Goal: Transaction & Acquisition: Purchase product/service

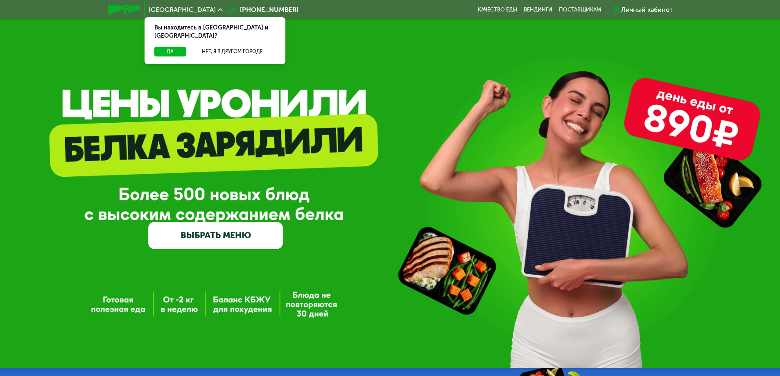
click at [249, 240] on link "ВЫБРАТЬ МЕНЮ" at bounding box center [215, 235] width 135 height 27
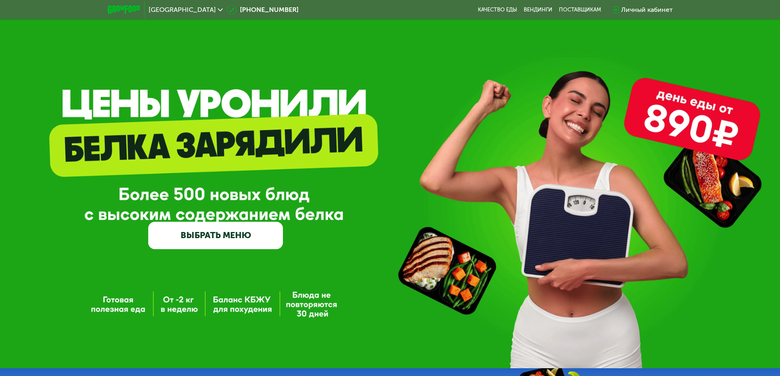
click at [249, 229] on link "ВЫБРАТЬ МЕНЮ" at bounding box center [215, 235] width 135 height 27
click at [131, 8] on img at bounding box center [124, 9] width 32 height 9
click at [162, 95] on div "GrowFood — доставка правильного питания ВЫБРАТЬ МЕНЮ" at bounding box center [390, 184] width 780 height 369
click at [717, 118] on div "GrowFood — доставка правильного питания ВЫБРАТЬ МЕНЮ" at bounding box center [390, 184] width 780 height 369
click at [231, 235] on link "ВЫБРАТЬ МЕНЮ" at bounding box center [215, 235] width 135 height 27
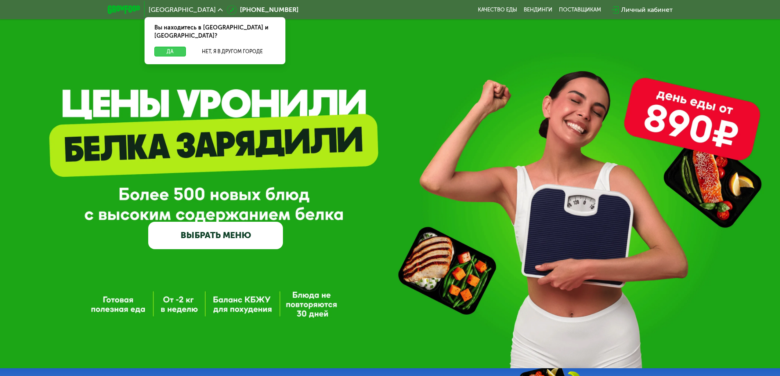
click at [167, 47] on button "Да" at bounding box center [170, 52] width 32 height 10
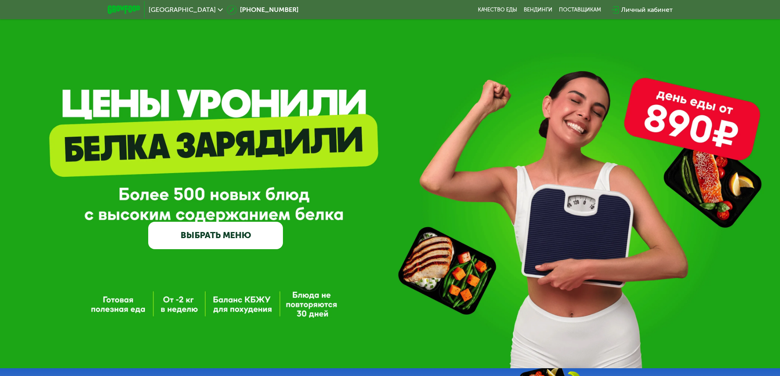
click at [231, 238] on link "ВЫБРАТЬ МЕНЮ" at bounding box center [215, 235] width 135 height 27
drag, startPoint x: 203, startPoint y: 240, endPoint x: 146, endPoint y: 281, distance: 70.4
click at [148, 280] on div "GrowFood — доставка правильного питания ВЫБРАТЬ МЕНЮ" at bounding box center [390, 184] width 780 height 369
click at [119, 315] on div "GrowFood — доставка правильного питания ВЫБРАТЬ МЕНЮ" at bounding box center [390, 184] width 780 height 369
click at [119, 309] on div "GrowFood — доставка правильного питания ВЫБРАТЬ МЕНЮ" at bounding box center [390, 184] width 780 height 369
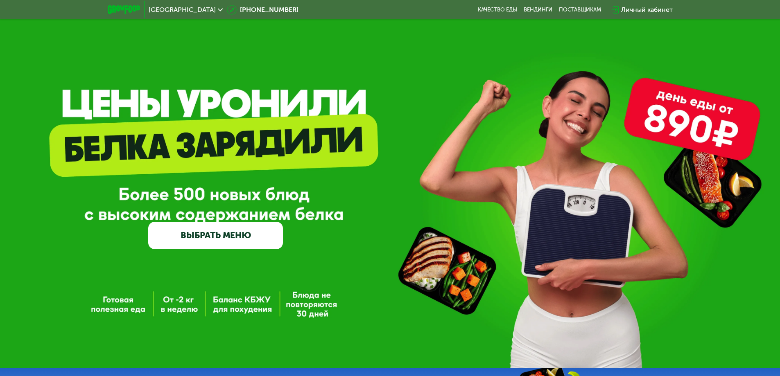
click at [157, 299] on div "GrowFood — доставка правильного питания ВЫБРАТЬ МЕНЮ" at bounding box center [390, 184] width 780 height 369
click at [200, 225] on link "ВЫБРАТЬ МЕНЮ" at bounding box center [215, 235] width 135 height 27
click at [201, 236] on link "ВЫБРАТЬ МЕНЮ" at bounding box center [215, 235] width 135 height 27
click at [666, 7] on div "Личный кабинет" at bounding box center [647, 10] width 52 height 10
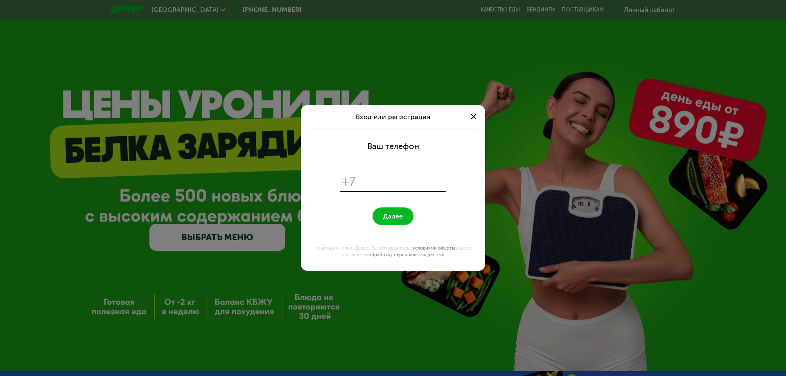
click at [393, 177] on input "tel" at bounding box center [402, 182] width 84 height 16
type input "**********"
click at [373, 208] on button "Далее" at bounding box center [393, 217] width 41 height 18
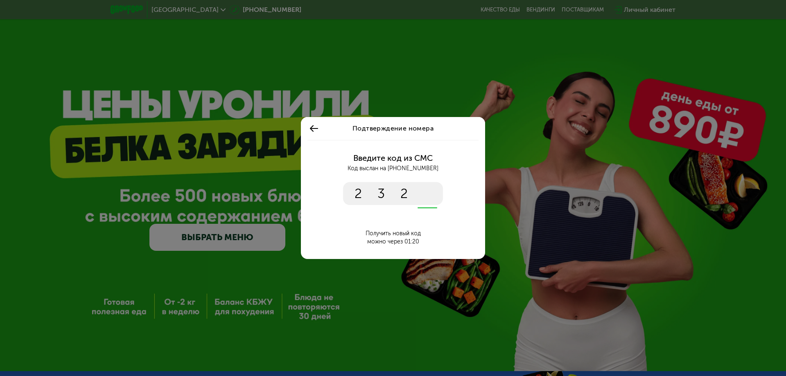
type input "****"
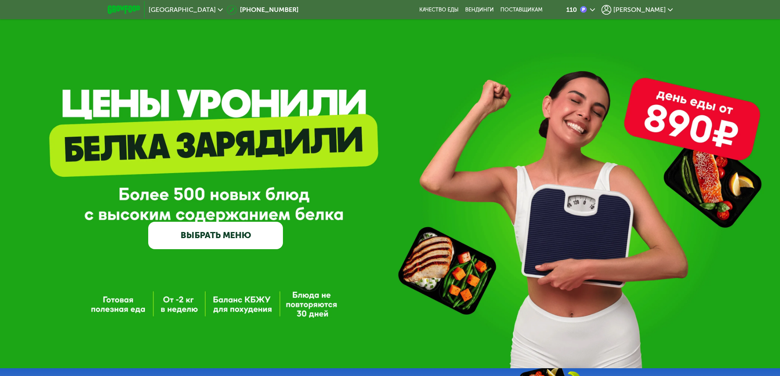
click at [248, 241] on link "ВЫБРАТЬ МЕНЮ" at bounding box center [215, 235] width 135 height 27
click at [661, 7] on span "[PERSON_NAME]" at bounding box center [640, 10] width 52 height 7
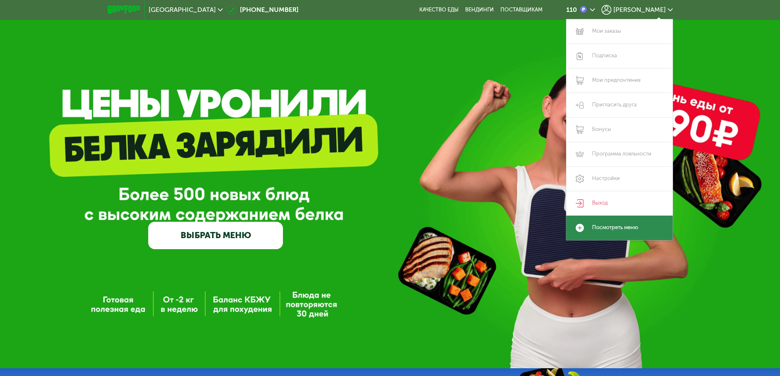
click at [580, 227] on use at bounding box center [580, 228] width 8 height 8
click at [622, 227] on link "Посмотреть меню" at bounding box center [619, 228] width 106 height 25
drag, startPoint x: 651, startPoint y: 225, endPoint x: 369, endPoint y: 107, distance: 305.9
click at [369, 107] on div "GrowFood — доставка правильного питания ВЫБРАТЬ МЕНЮ" at bounding box center [390, 184] width 780 height 369
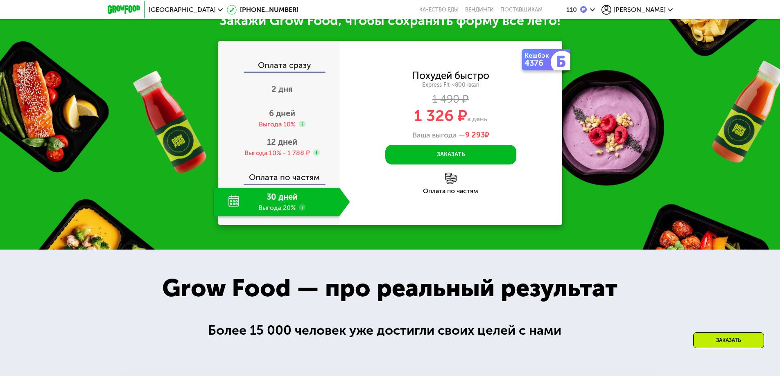
scroll to position [905, 0]
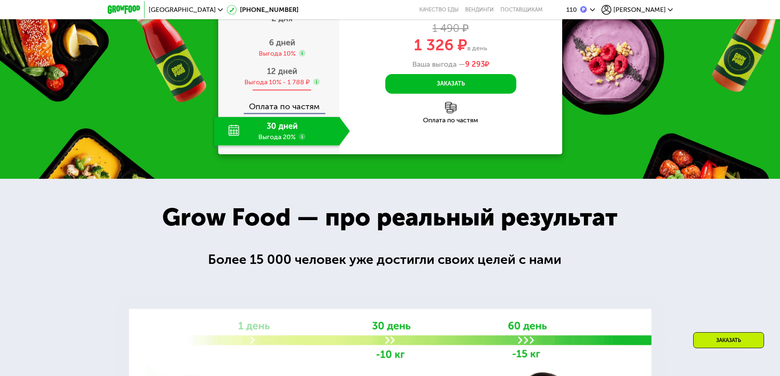
click at [284, 87] on div "Выгода 10% - 1 788 ₽" at bounding box center [278, 82] width 66 height 9
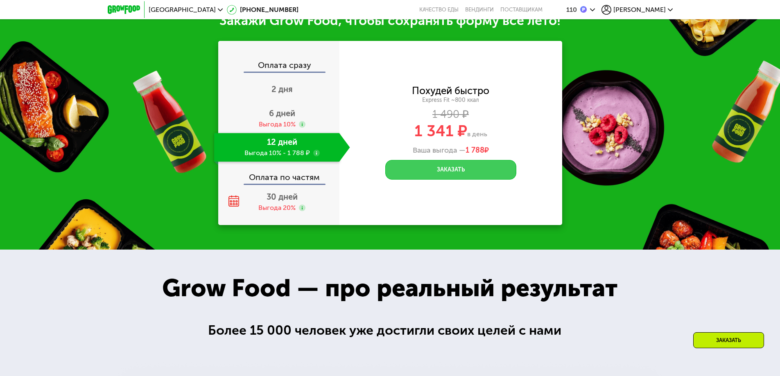
click at [503, 178] on button "Заказать" at bounding box center [450, 170] width 131 height 20
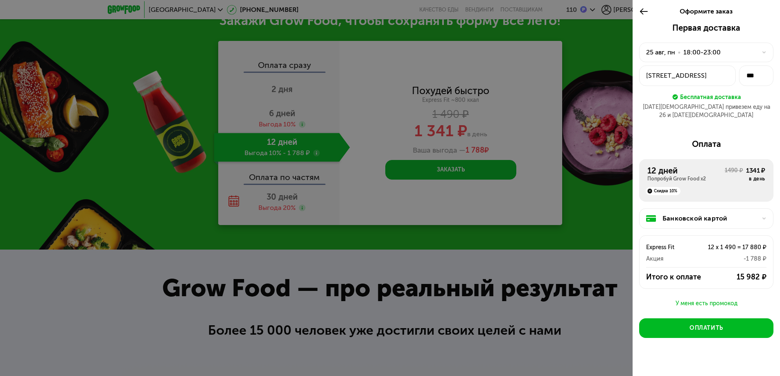
click at [644, 14] on icon at bounding box center [643, 12] width 9 height 10
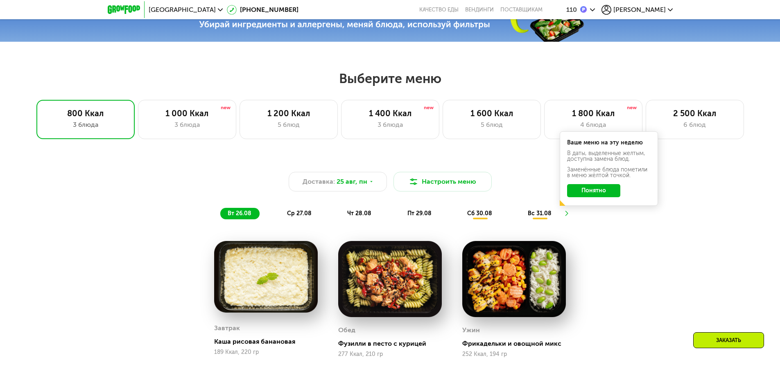
scroll to position [380, 0]
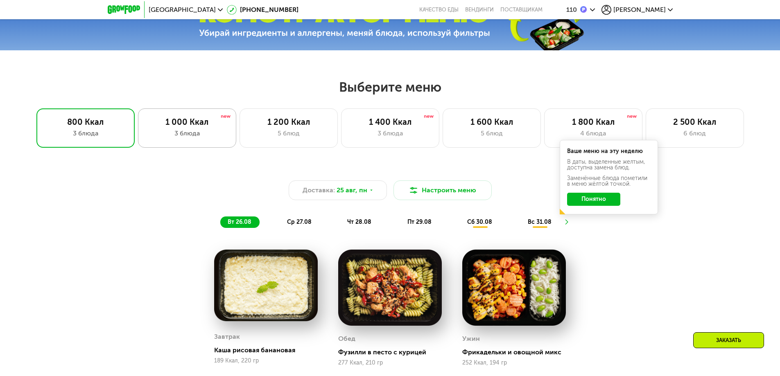
click at [187, 132] on div "3 блюда" at bounding box center [187, 134] width 81 height 10
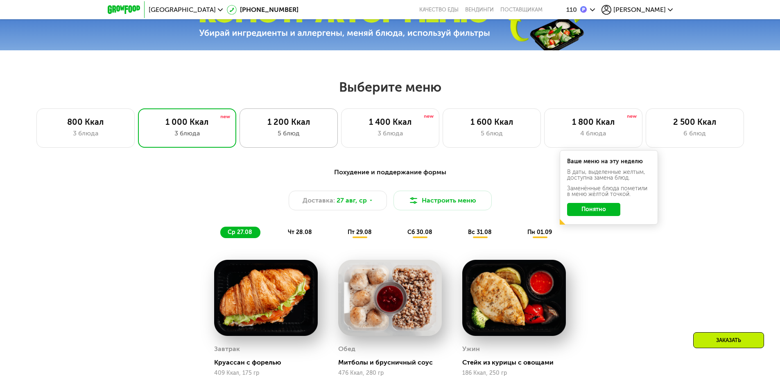
click at [316, 127] on div "1 200 Ккал" at bounding box center [288, 122] width 81 height 10
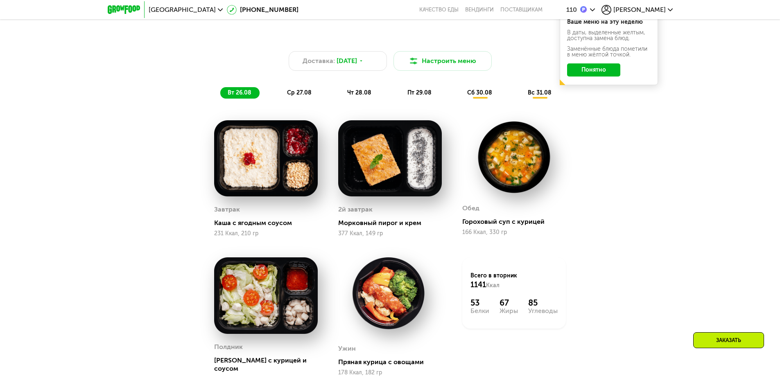
scroll to position [462, 0]
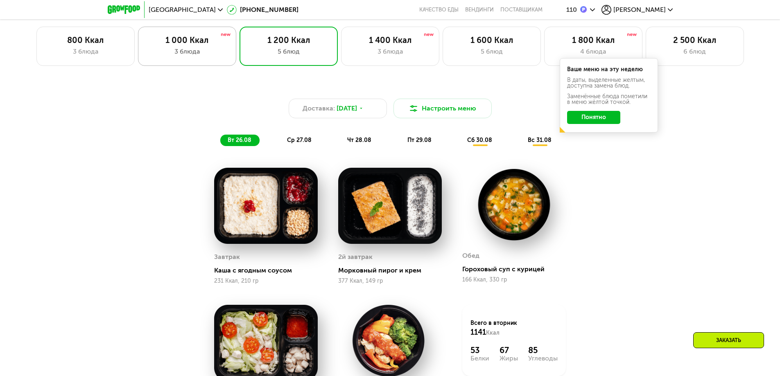
click at [218, 45] on div "1 000 Ккал" at bounding box center [187, 40] width 81 height 10
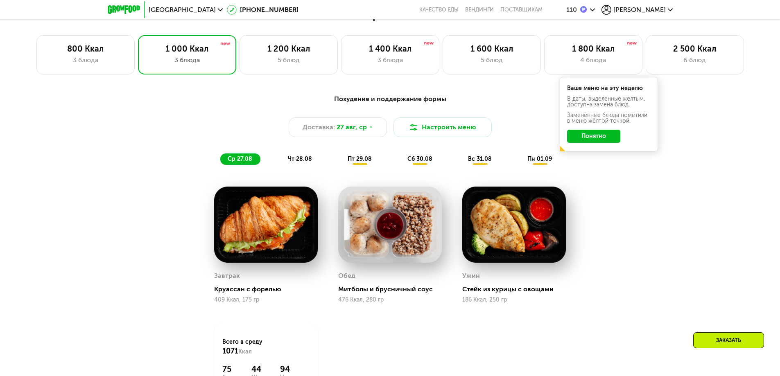
scroll to position [421, 0]
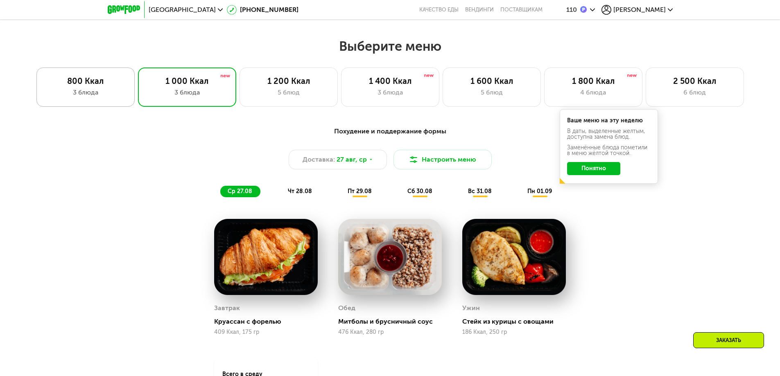
click at [138, 95] on div "800 Ккал 3 блюда" at bounding box center [187, 87] width 98 height 39
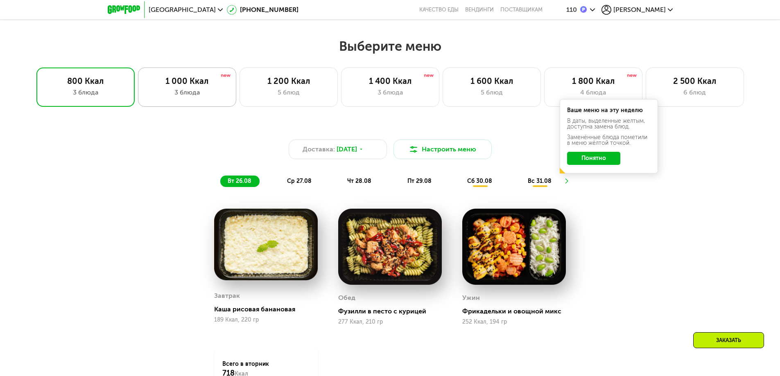
click at [240, 100] on div "1 000 Ккал 3 блюда" at bounding box center [289, 87] width 98 height 39
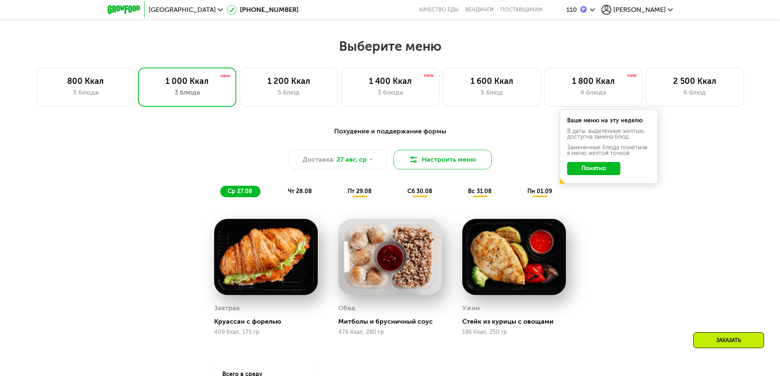
click at [430, 165] on button "Настроить меню" at bounding box center [443, 160] width 98 height 20
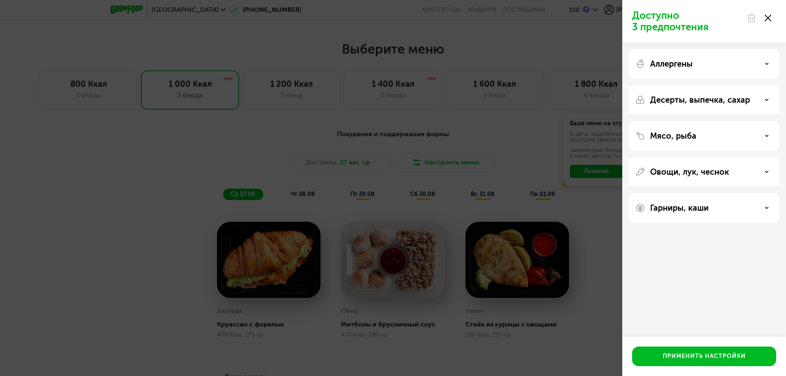
click at [81, 199] on div "Доступно 3 предпочтения Аллергены Десерты, выпечка, сахар Мясо, рыба Овощи, лук…" at bounding box center [393, 188] width 786 height 376
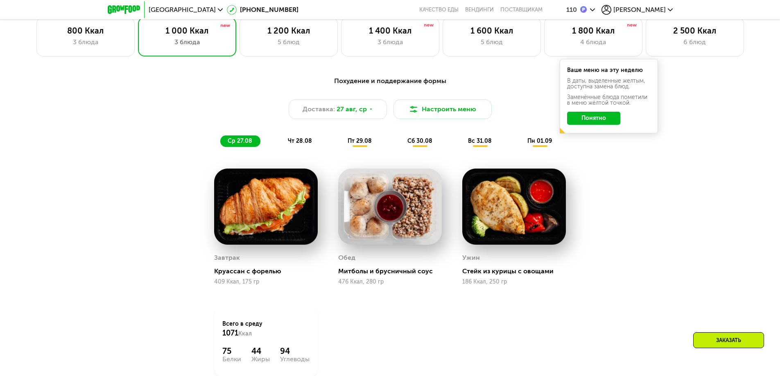
scroll to position [462, 0]
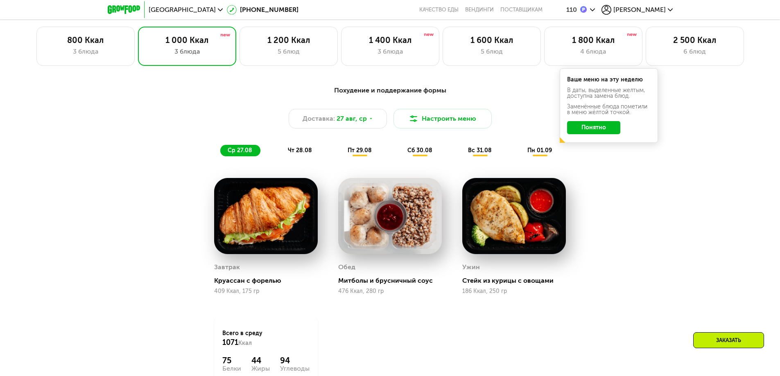
click at [301, 153] on span "чт 28.08" at bounding box center [300, 150] width 24 height 7
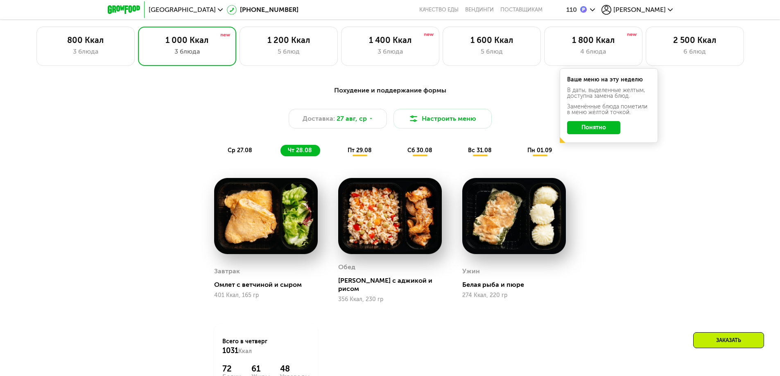
click at [357, 154] on span "пт 29.08" at bounding box center [360, 150] width 24 height 7
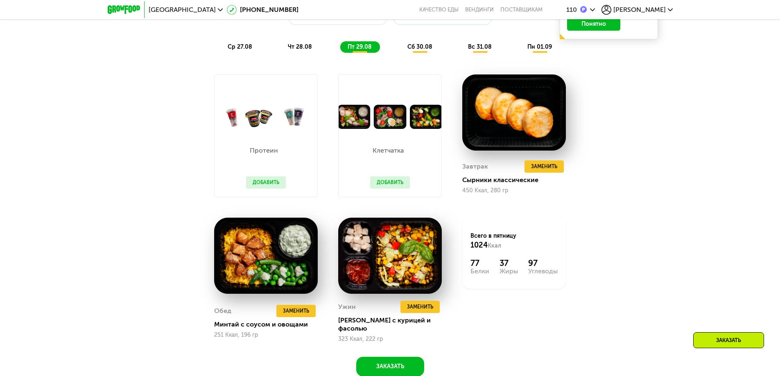
scroll to position [585, 0]
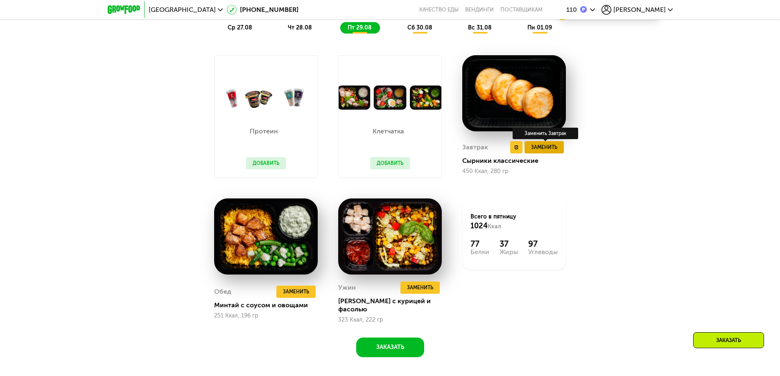
click at [533, 152] on span "Заменить" at bounding box center [544, 147] width 26 height 8
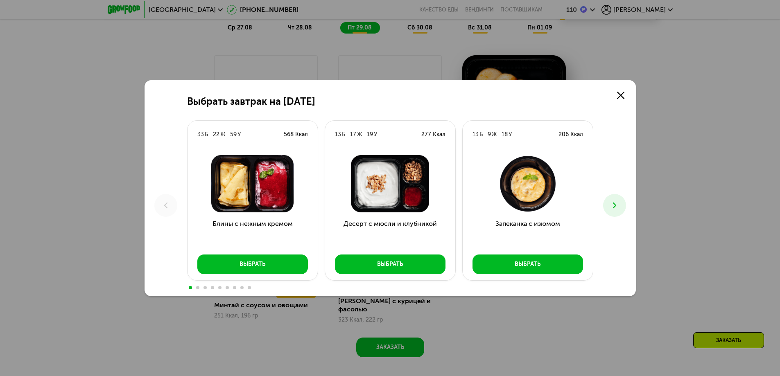
click at [555, 152] on div at bounding box center [528, 184] width 130 height 70
click at [378, 270] on button "Выбрать" at bounding box center [390, 265] width 111 height 20
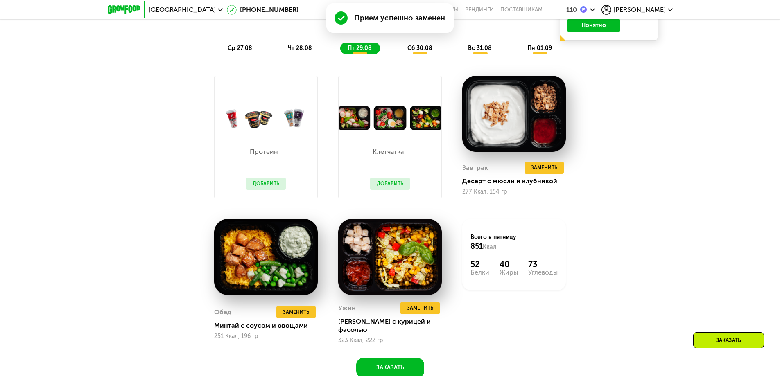
click at [396, 186] on button "Добавить" at bounding box center [390, 184] width 40 height 12
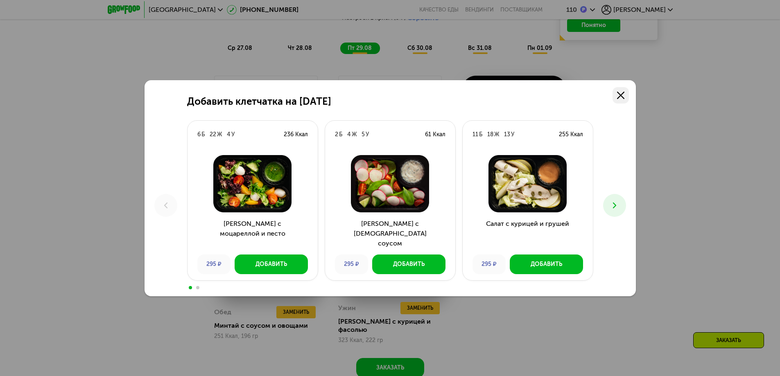
click at [618, 92] on use at bounding box center [620, 95] width 7 height 7
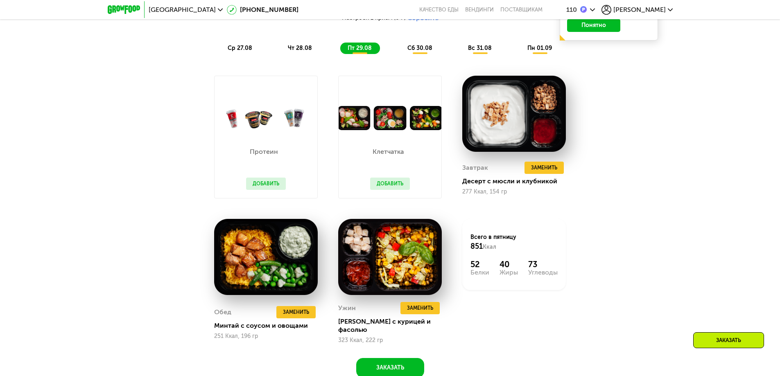
drag, startPoint x: 443, startPoint y: 57, endPoint x: 435, endPoint y: 54, distance: 8.7
click at [443, 54] on div "ср 27.08 чт 28.08 пт 29.08 сб 30.08 вс 31.08 пн 01.09" at bounding box center [390, 48] width 340 height 11
click at [423, 50] on span "сб 30.08" at bounding box center [420, 48] width 25 height 7
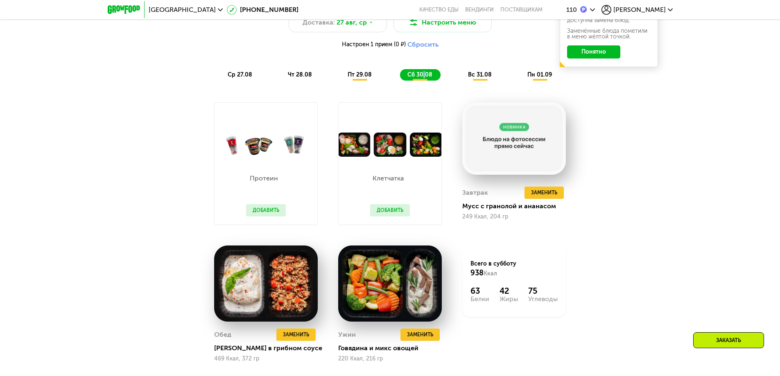
scroll to position [544, 0]
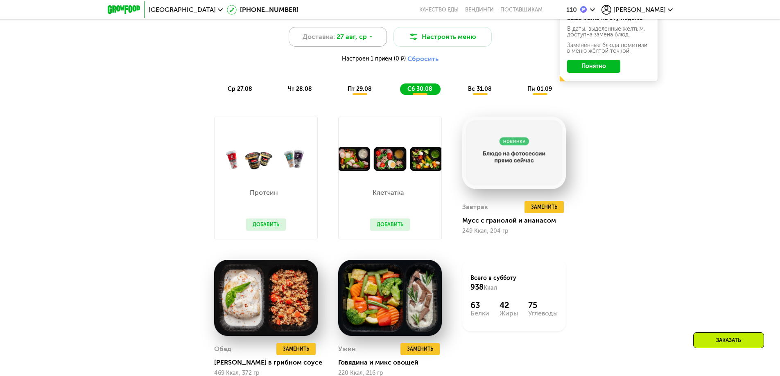
click at [369, 38] on icon at bounding box center [371, 36] width 5 height 5
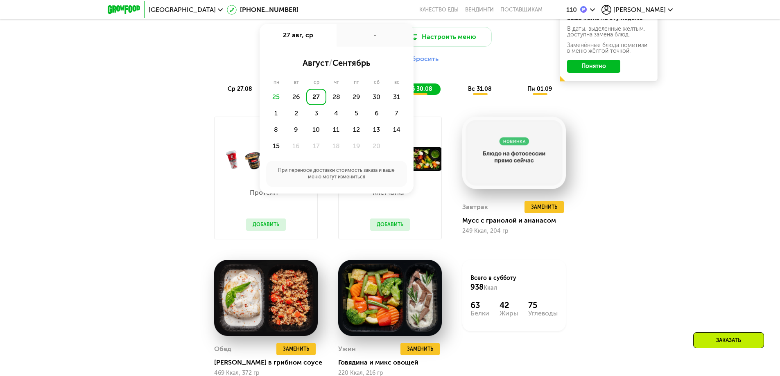
click at [664, 159] on div "Похудение и поддержание формы Доставка: 27 авг, ср 27 авг, ср - август / сентяб…" at bounding box center [390, 212] width 780 height 440
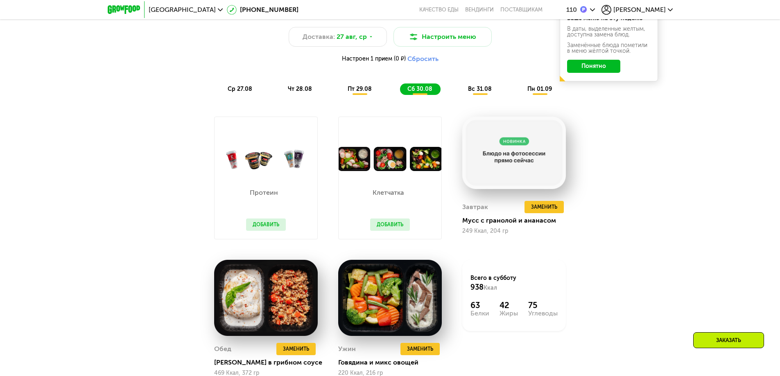
click at [233, 89] on span "ср 27.08" at bounding box center [240, 89] width 25 height 7
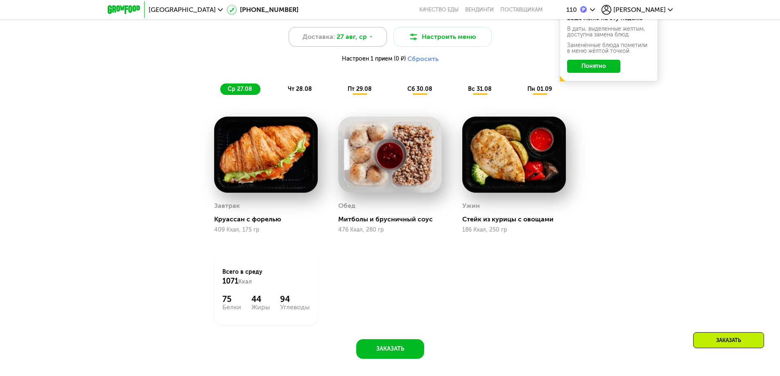
click at [369, 39] on icon at bounding box center [371, 36] width 5 height 5
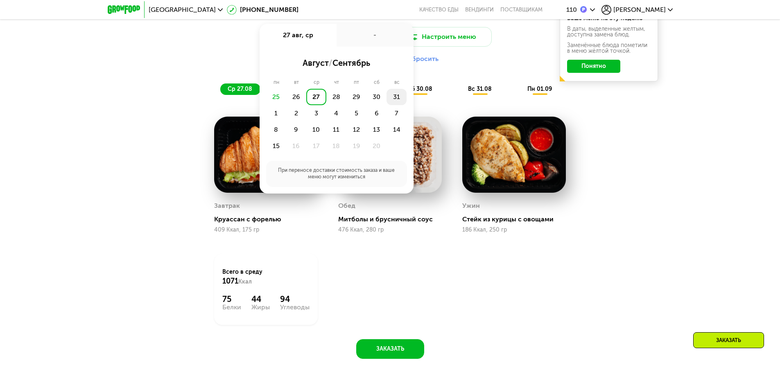
click at [286, 105] on div "31" at bounding box center [276, 113] width 20 height 16
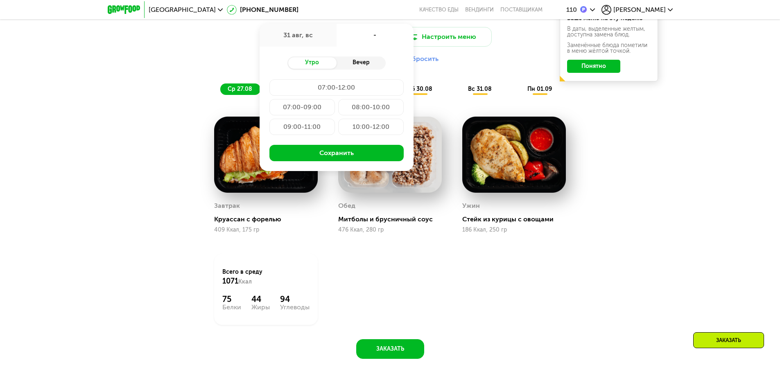
click at [356, 69] on div "Вечер" at bounding box center [361, 62] width 49 height 11
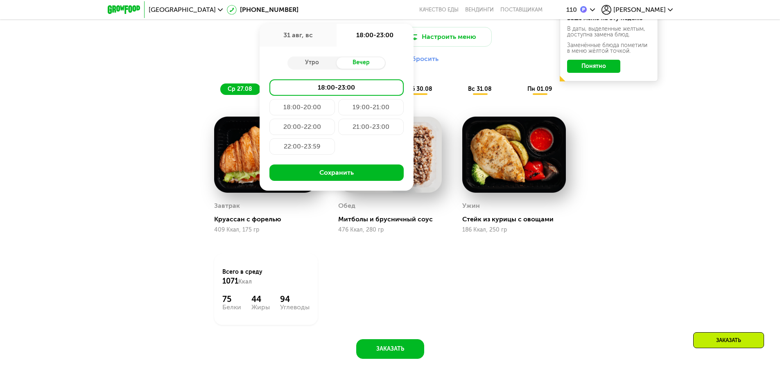
click at [335, 138] on div "21:00-23:00" at bounding box center [303, 146] width 66 height 16
click at [323, 147] on div "22:00-23:59" at bounding box center [303, 146] width 66 height 16
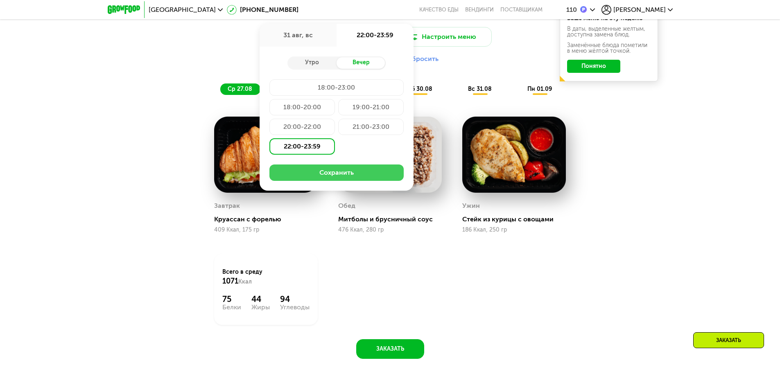
click at [332, 170] on button "Сохранить" at bounding box center [337, 173] width 134 height 16
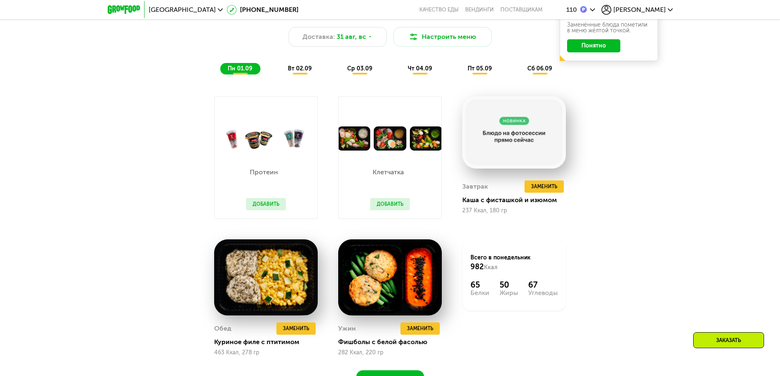
click at [607, 71] on div "Похудение и поддержание формы Доставка: 31 авг, вс Настроить меню пн 01.09 вт 0…" at bounding box center [390, 39] width 485 height 71
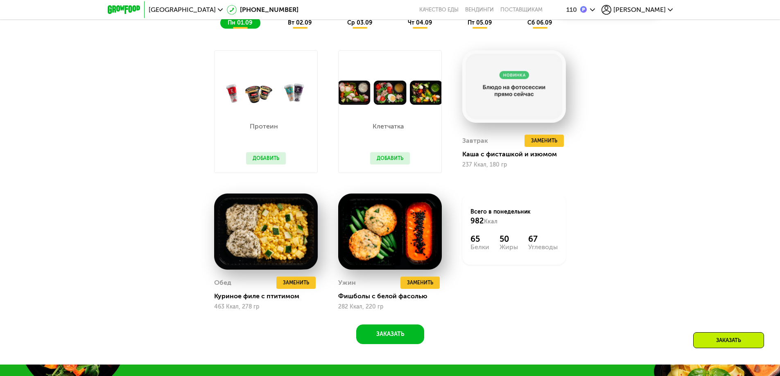
scroll to position [625, 0]
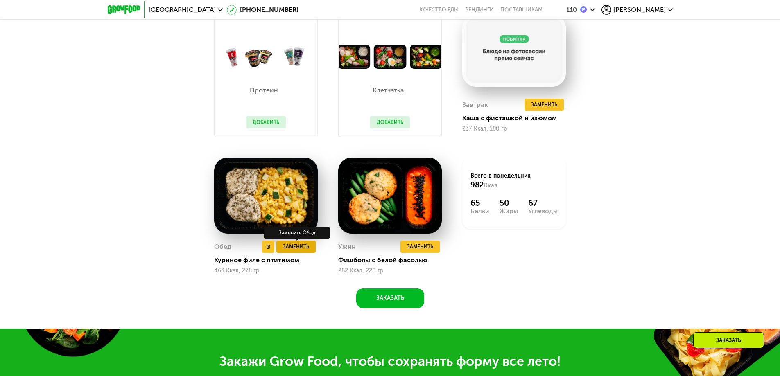
click at [297, 249] on span "Заменить" at bounding box center [296, 247] width 26 height 8
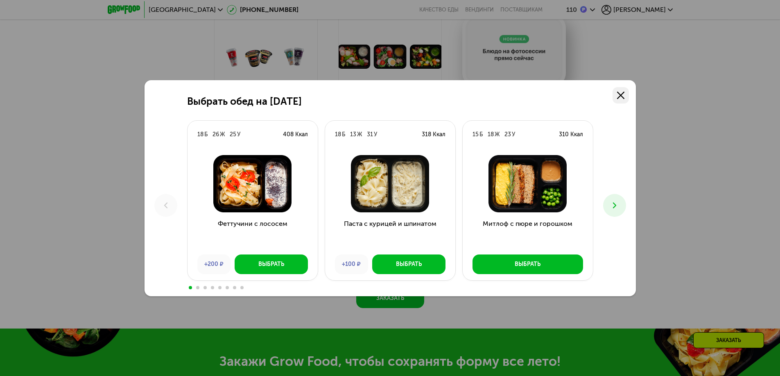
click at [623, 95] on icon at bounding box center [620, 95] width 7 height 7
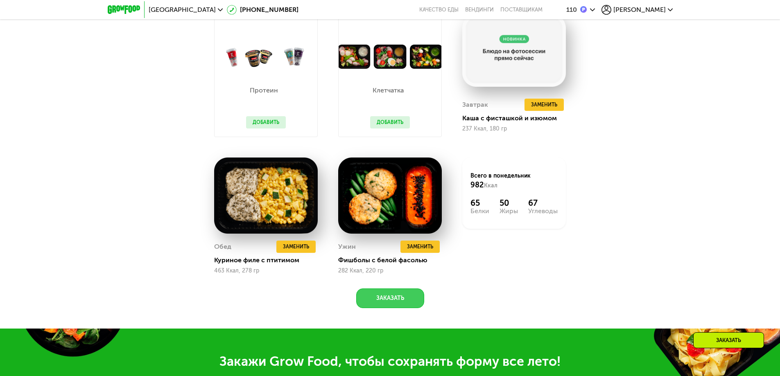
drag, startPoint x: 397, startPoint y: 309, endPoint x: 263, endPoint y: 301, distance: 133.8
click at [266, 309] on div "Похудение и поддержание формы Доставка: 31 авг, вс Настроить меню пн 01.09 вт 0…" at bounding box center [390, 113] width 505 height 392
click at [289, 251] on span "Заменить" at bounding box center [296, 247] width 26 height 8
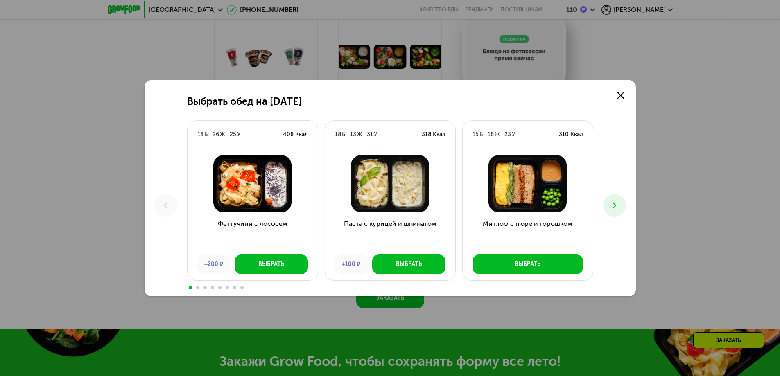
click at [703, 140] on div "Выбрать обед на 1 сентября 18 Б 26 Ж 25 У 408 Ккал Феттучини с лососем +200 ₽ В…" at bounding box center [390, 188] width 780 height 376
click at [620, 207] on button at bounding box center [614, 205] width 23 height 23
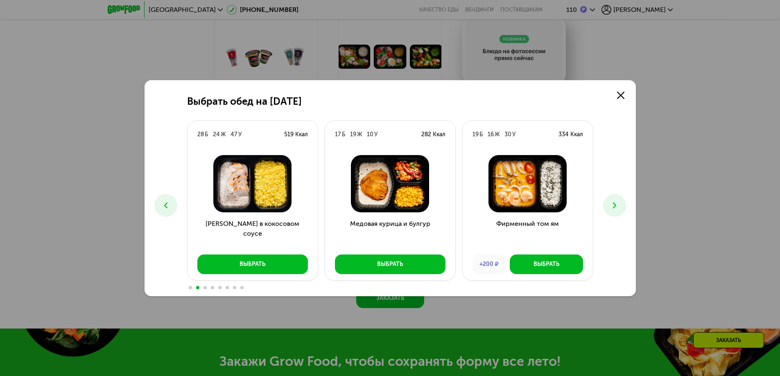
click at [620, 207] on button at bounding box center [614, 205] width 23 height 23
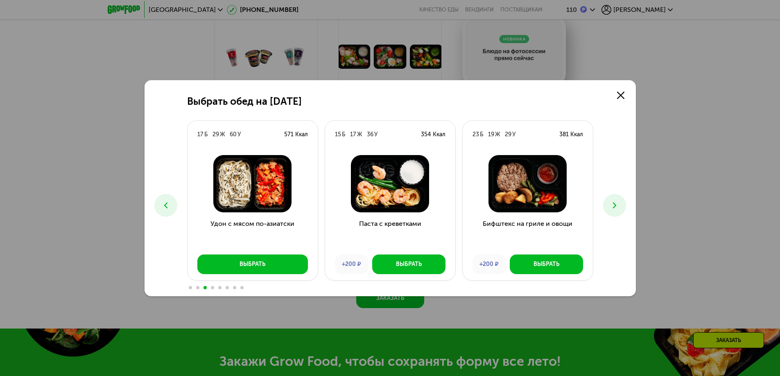
click at [620, 207] on button at bounding box center [614, 205] width 23 height 23
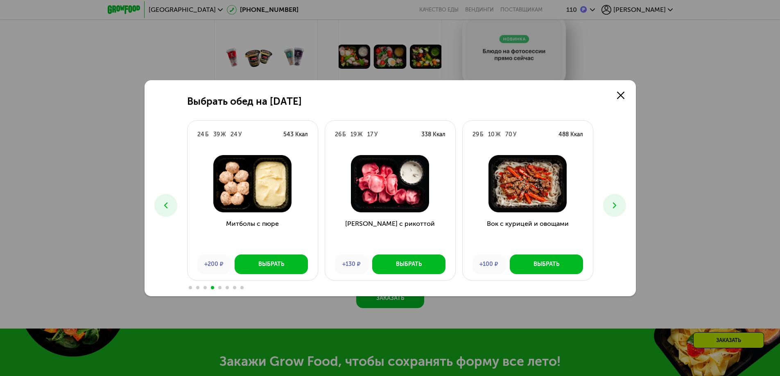
click at [620, 207] on button at bounding box center [614, 205] width 23 height 23
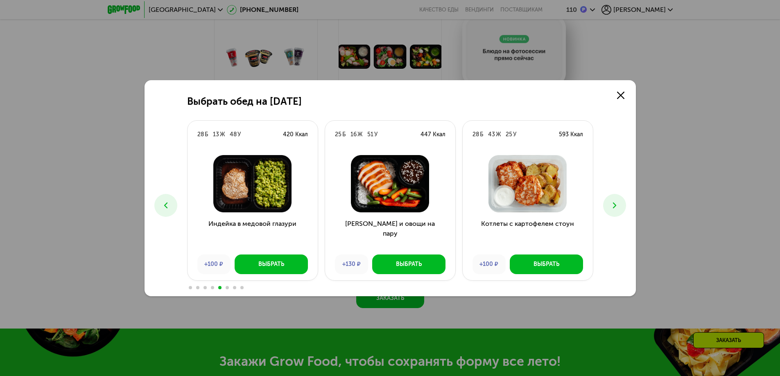
click at [620, 207] on button at bounding box center [614, 205] width 23 height 23
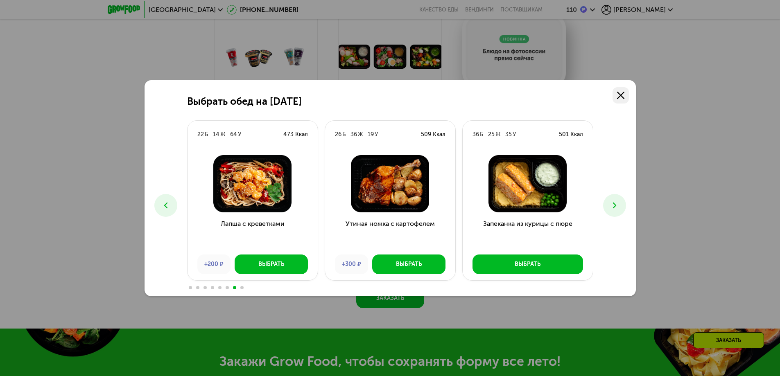
click at [620, 98] on icon at bounding box center [620, 95] width 7 height 7
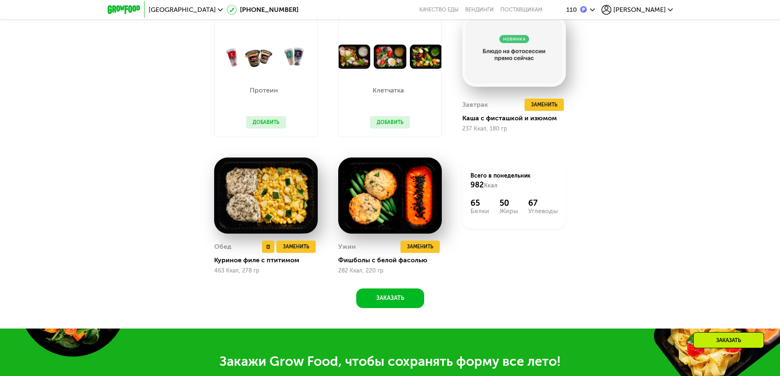
click at [298, 207] on img at bounding box center [266, 196] width 104 height 77
click at [306, 250] on span "Заменить" at bounding box center [296, 247] width 26 height 8
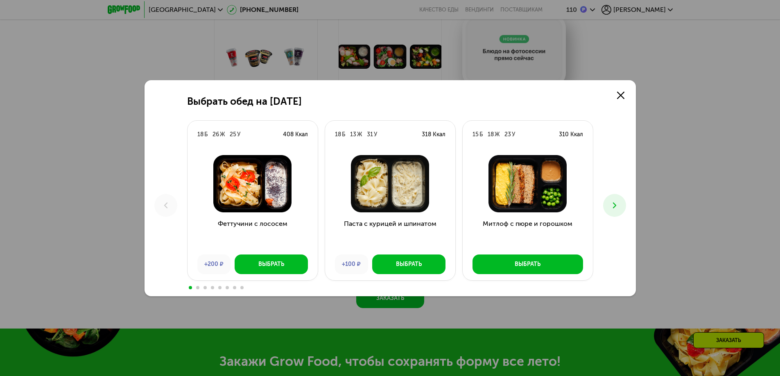
click at [620, 202] on button at bounding box center [614, 205] width 23 height 23
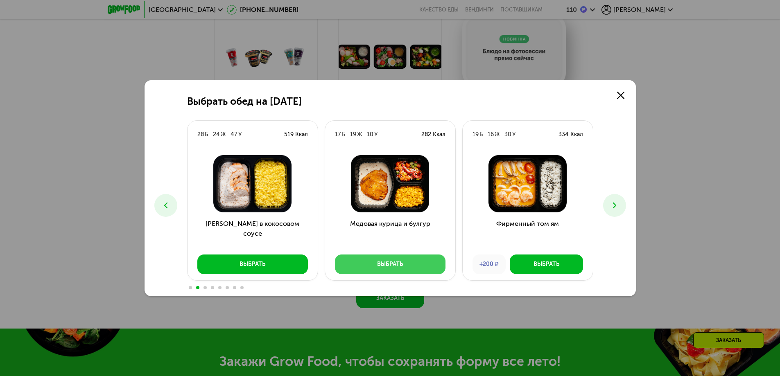
click at [402, 265] on div "Выбрать" at bounding box center [390, 265] width 26 height 8
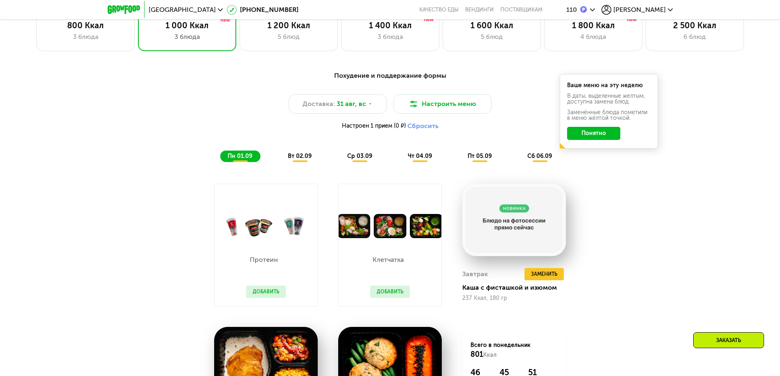
scroll to position [503, 0]
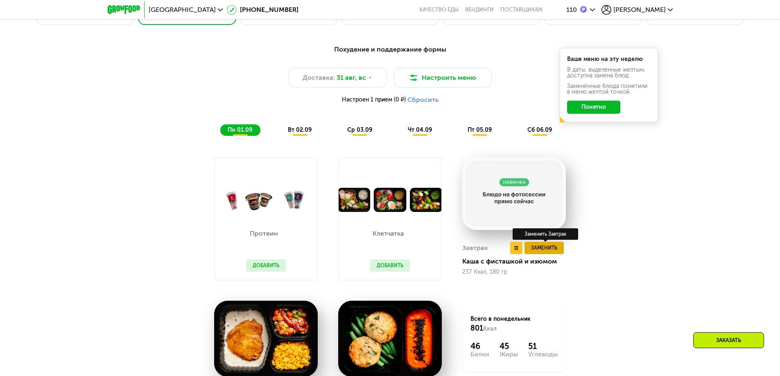
click at [543, 254] on button "Заменить" at bounding box center [544, 248] width 39 height 12
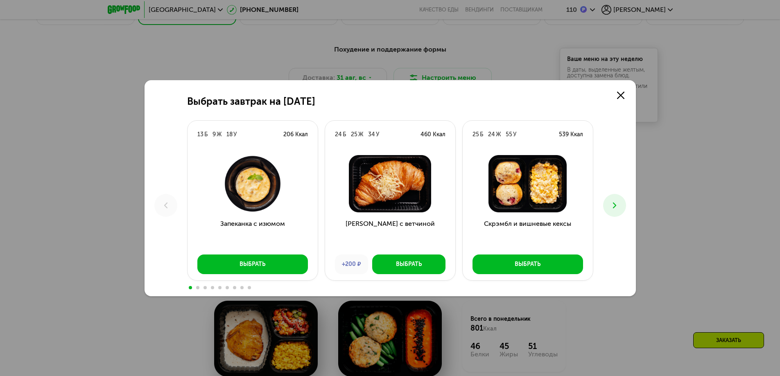
click at [617, 202] on icon at bounding box center [615, 206] width 10 height 10
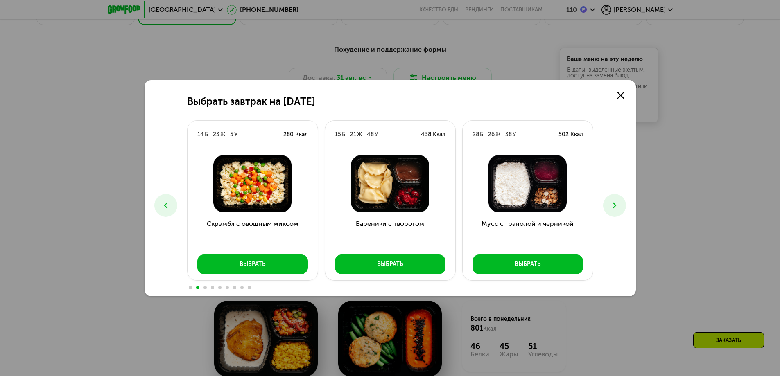
click at [721, 190] on div "Выбрать завтрак на 1 сентября 13 Б 9 Ж 18 У 206 Ккал Запеканка с изюмом Выбрать…" at bounding box center [390, 188] width 780 height 376
click at [623, 94] on icon at bounding box center [620, 95] width 7 height 7
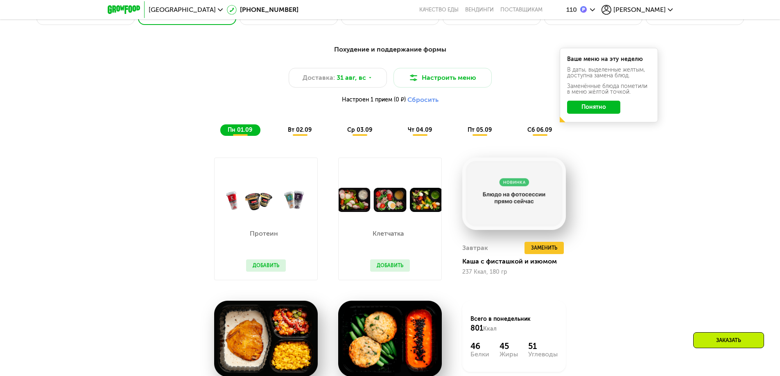
click at [400, 265] on button "Добавить" at bounding box center [390, 266] width 40 height 12
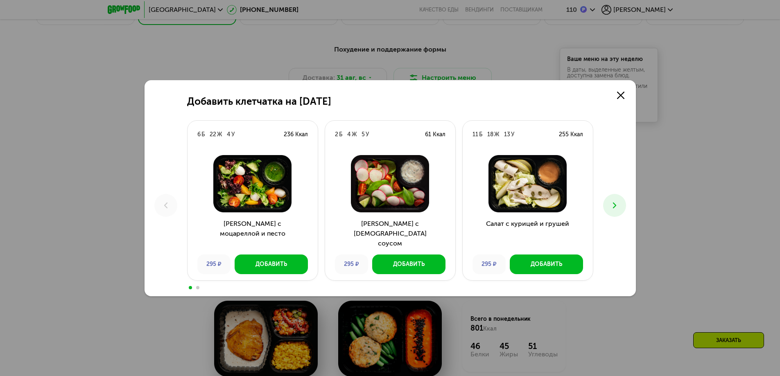
click at [619, 202] on icon at bounding box center [615, 206] width 10 height 10
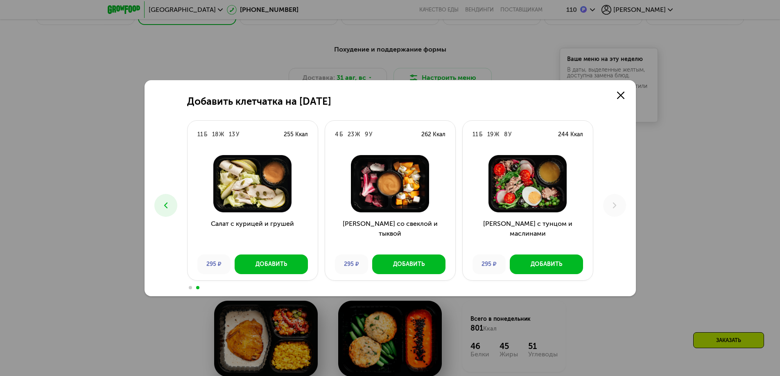
click at [171, 201] on button at bounding box center [165, 205] width 23 height 23
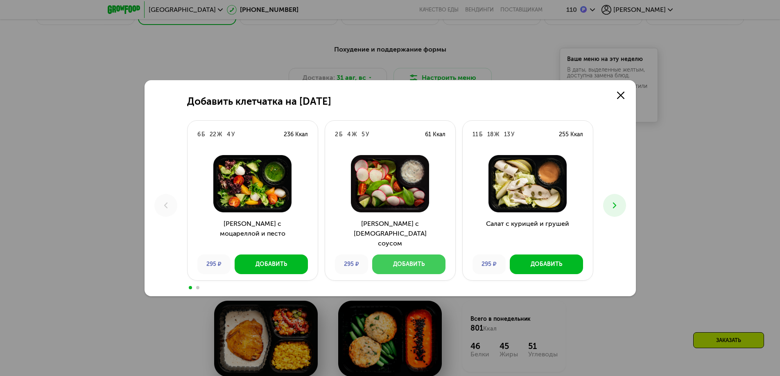
click at [390, 264] on button "Добавить" at bounding box center [408, 265] width 73 height 20
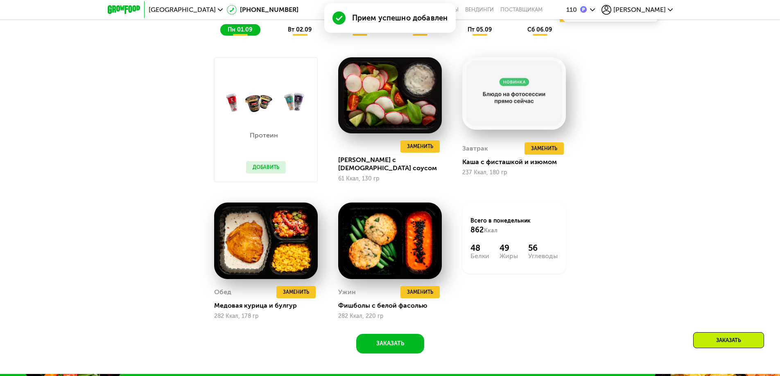
scroll to position [625, 0]
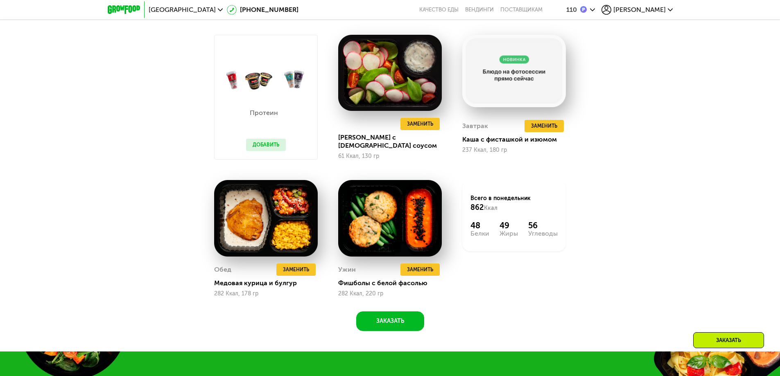
click at [269, 146] on button "Добавить" at bounding box center [266, 145] width 40 height 12
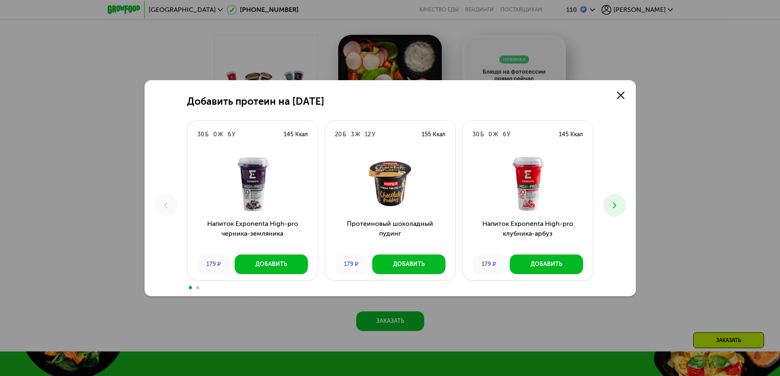
click at [620, 201] on button at bounding box center [614, 205] width 23 height 23
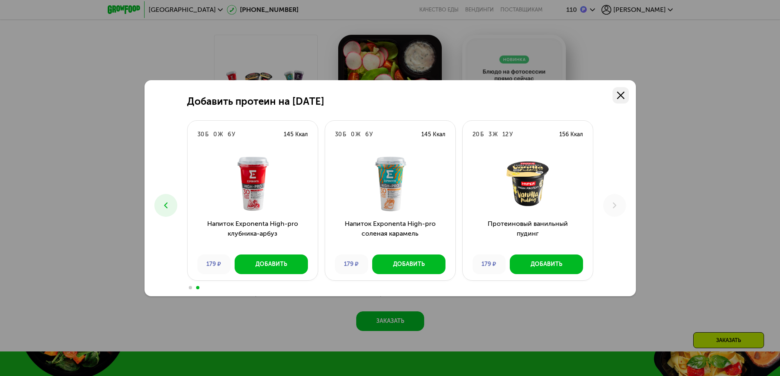
click at [624, 93] on icon at bounding box center [620, 95] width 7 height 7
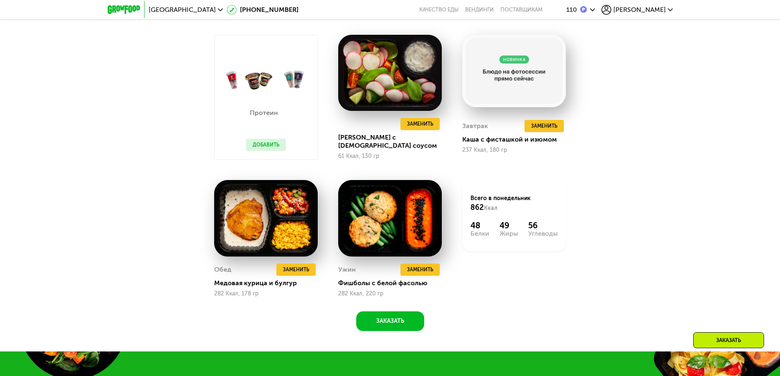
click at [678, 168] on div "Похудение и поддержание формы Доставка: 31 авг, вс Настроить меню Настроено 2 п…" at bounding box center [390, 131] width 780 height 442
click at [386, 323] on button "Заказать" at bounding box center [390, 322] width 68 height 20
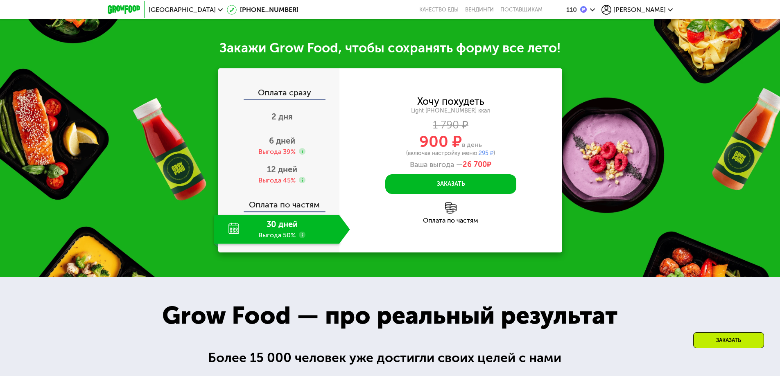
scroll to position [978, 0]
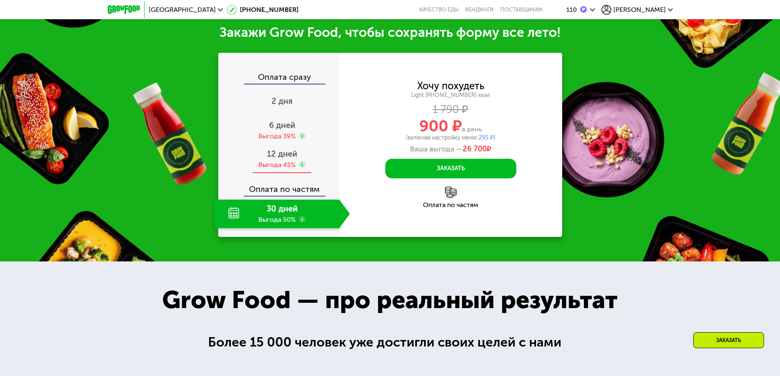
click at [287, 157] on span "12 дней" at bounding box center [282, 154] width 30 height 10
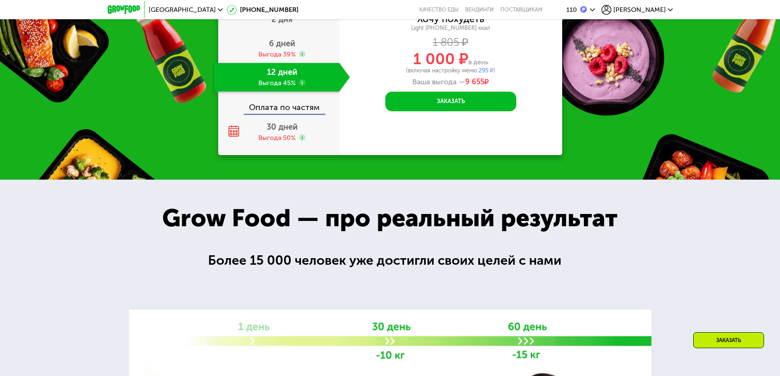
scroll to position [955, 0]
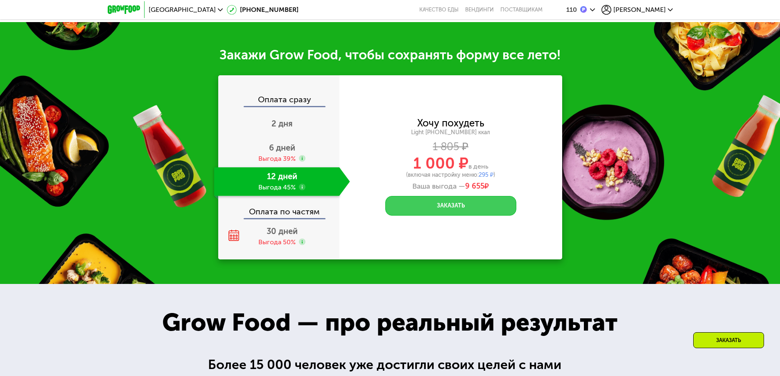
click at [460, 205] on button "Заказать" at bounding box center [450, 206] width 131 height 20
click at [490, 177] on span "295 ₽" at bounding box center [486, 175] width 15 height 7
click at [487, 175] on span "295 ₽" at bounding box center [486, 175] width 15 height 7
click at [484, 175] on span "295 ₽" at bounding box center [486, 175] width 15 height 7
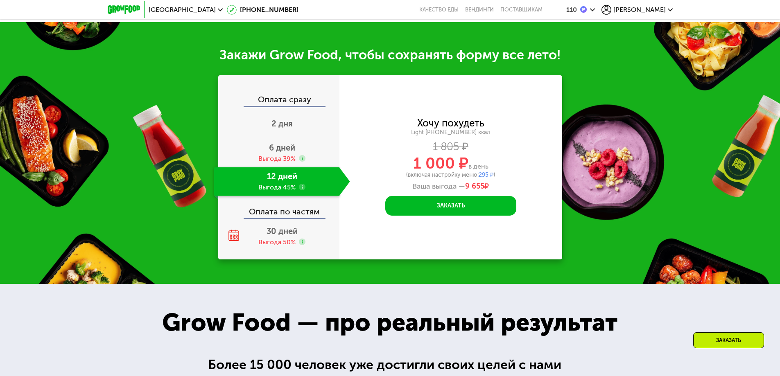
click at [500, 142] on div "Хочу похудеть Light 1000 ~1000 ккал 1 805 ₽ 1 000 ₽ в день (включая настройку м…" at bounding box center [451, 155] width 223 height 73
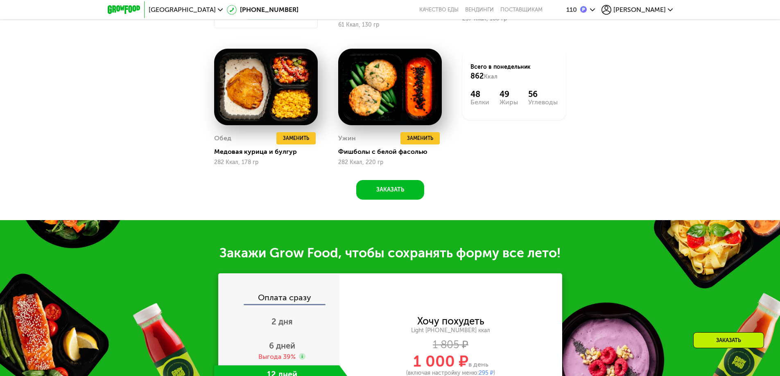
scroll to position [791, 0]
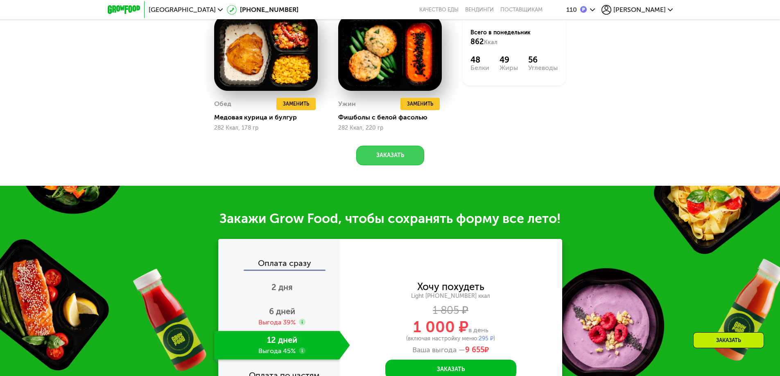
click at [412, 156] on button "Заказать" at bounding box center [390, 156] width 68 height 20
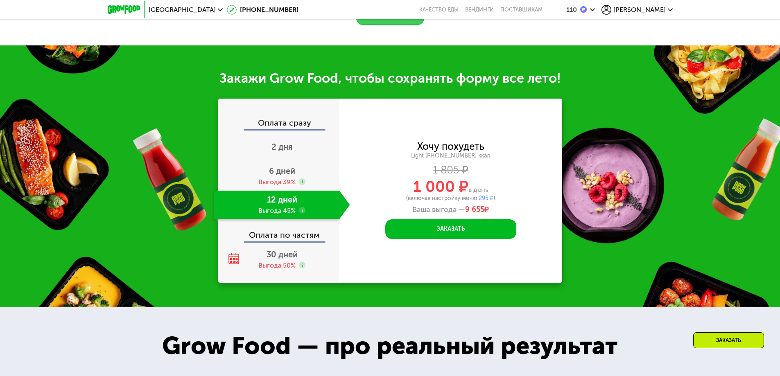
scroll to position [978, 0]
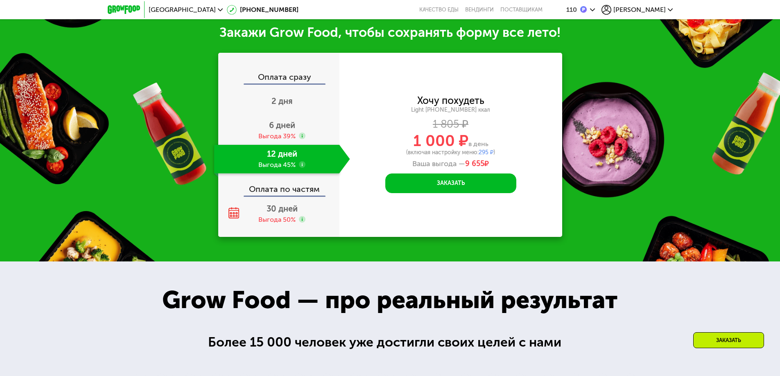
drag, startPoint x: 436, startPoint y: 167, endPoint x: 443, endPoint y: 174, distance: 9.8
click at [437, 169] on div "Ваша выгода — 9 655 ₽" at bounding box center [451, 164] width 223 height 9
click at [446, 183] on button "Заказать" at bounding box center [450, 184] width 131 height 20
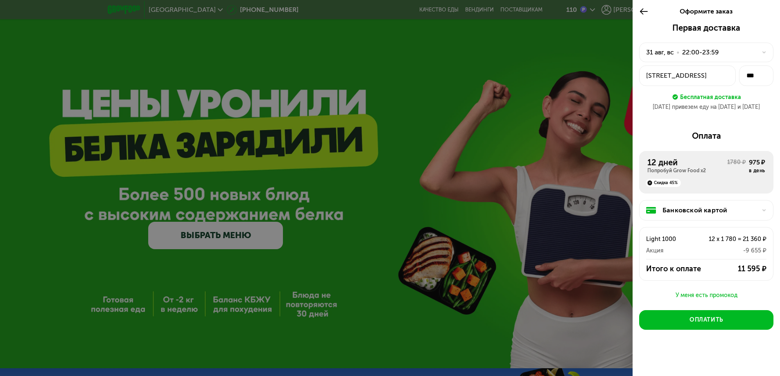
click at [645, 7] on icon at bounding box center [643, 12] width 9 height 10
click at [698, 79] on div "ул Артековская, 1" at bounding box center [687, 76] width 83 height 10
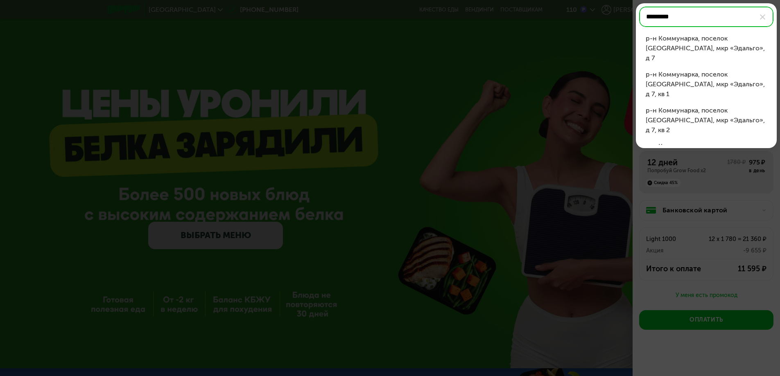
drag, startPoint x: 684, startPoint y: 16, endPoint x: 612, endPoint y: 16, distance: 71.7
click at [639, 66] on div "ул Артековская, 1 ********* р-н Коммунарка, поселок Коммунарка, мкр «Эдальго», …" at bounding box center [687, 76] width 97 height 20
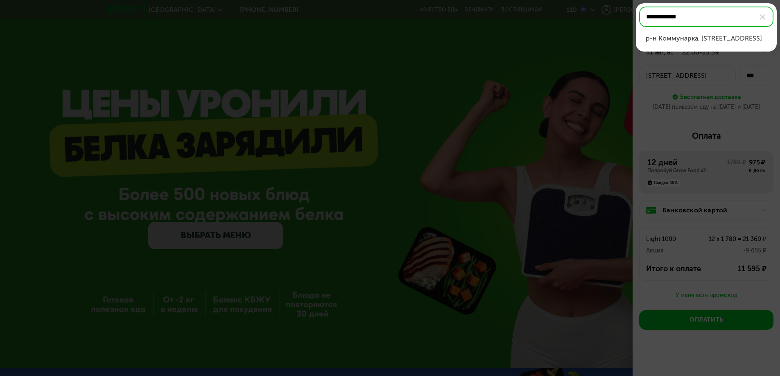
click at [705, 42] on div "р-н Коммунарка, поселок Коммунарка, мкр «Эдальго», д 7, кв 91" at bounding box center [706, 39] width 121 height 10
type input "**********"
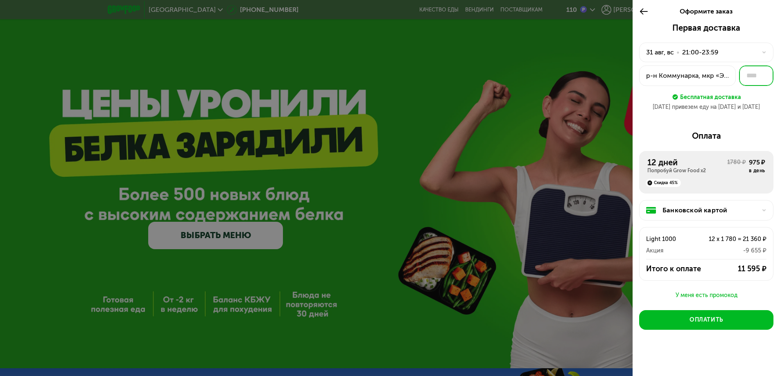
click at [739, 76] on input "text" at bounding box center [756, 76] width 34 height 20
type input "**"
click at [693, 296] on div "У меня есть промокод" at bounding box center [706, 296] width 134 height 10
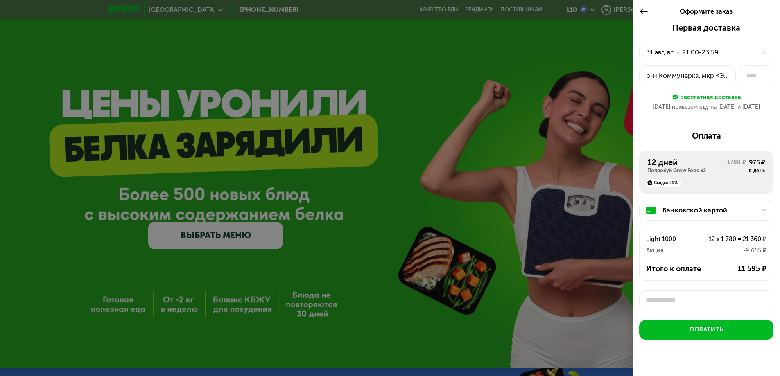
scroll to position [3, 0]
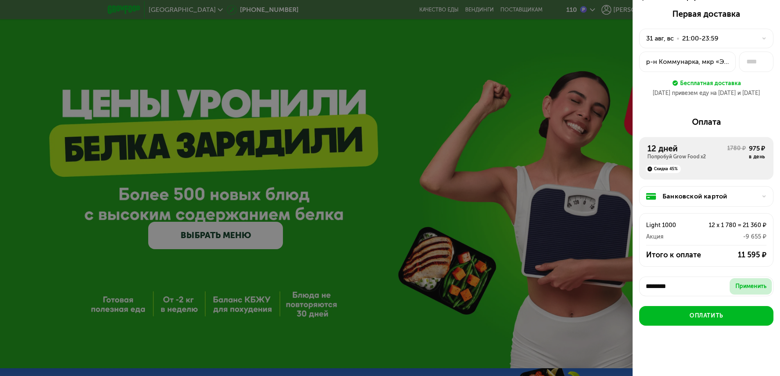
type input "********"
click at [736, 287] on div "Применить" at bounding box center [751, 287] width 31 height 8
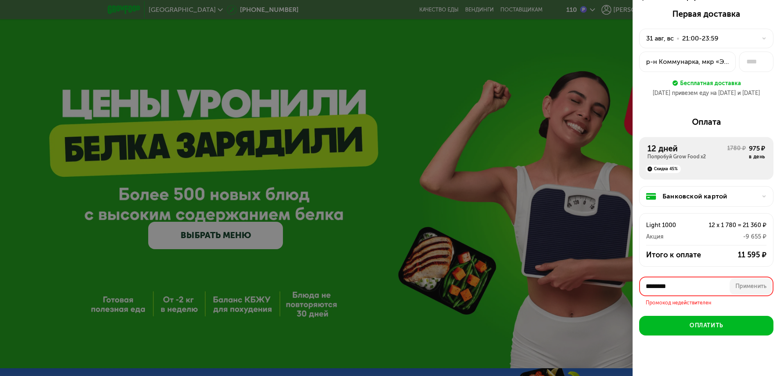
drag, startPoint x: 688, startPoint y: 286, endPoint x: 584, endPoint y: 283, distance: 103.7
click at [584, 283] on div "Оформите заказ Первая доставка 31 авг, вс • 21:00-23:59 р-н Коммунарка, мкр «Эд…" at bounding box center [390, 188] width 780 height 376
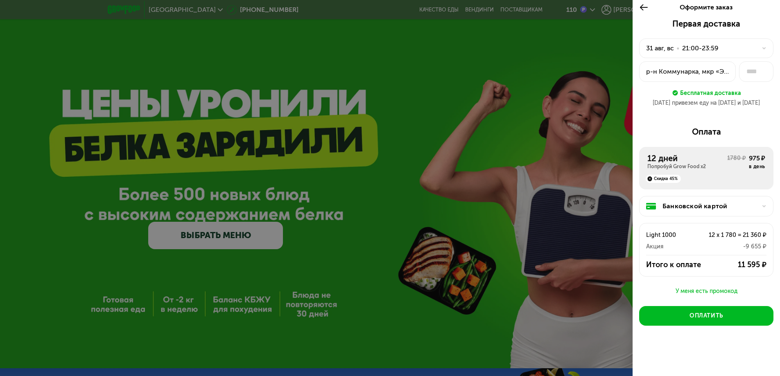
scroll to position [1, 0]
click at [701, 292] on div "У меня есть промокод" at bounding box center [706, 292] width 134 height 10
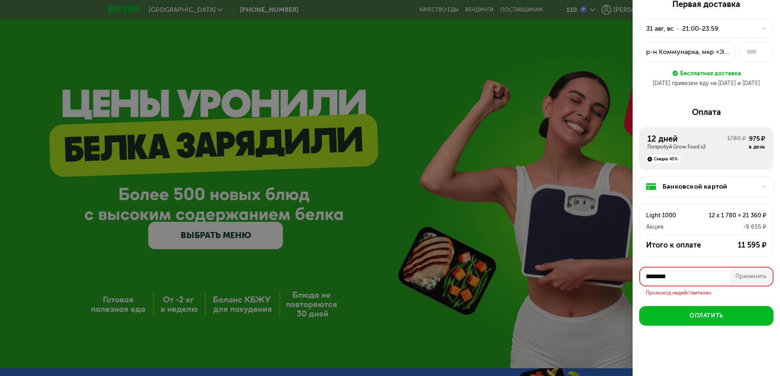
drag, startPoint x: 634, startPoint y: 274, endPoint x: 614, endPoint y: 272, distance: 20.2
click at [614, 272] on div "Оформите заказ Первая доставка 31 авг, вс • 21:00-23:59 р-н Коммунарка, мкр «Эд…" at bounding box center [390, 188] width 780 height 376
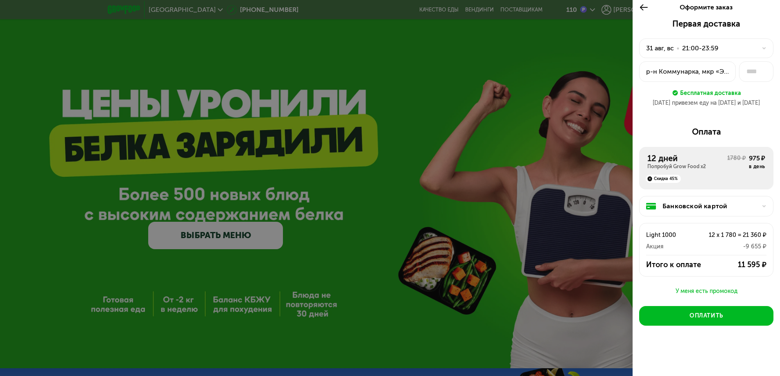
click at [713, 293] on div "У меня есть промокод" at bounding box center [706, 292] width 134 height 10
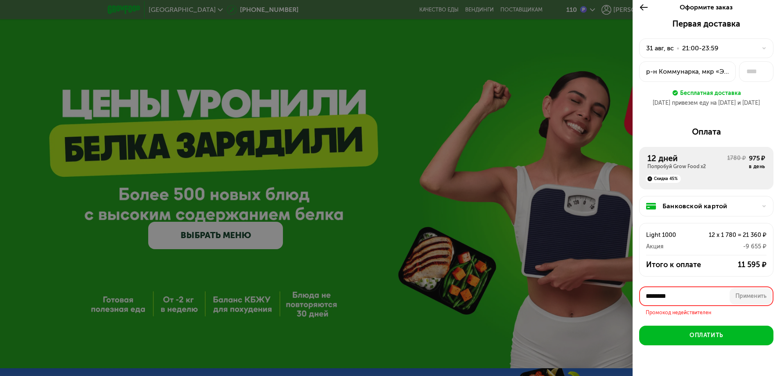
scroll to position [21, 0]
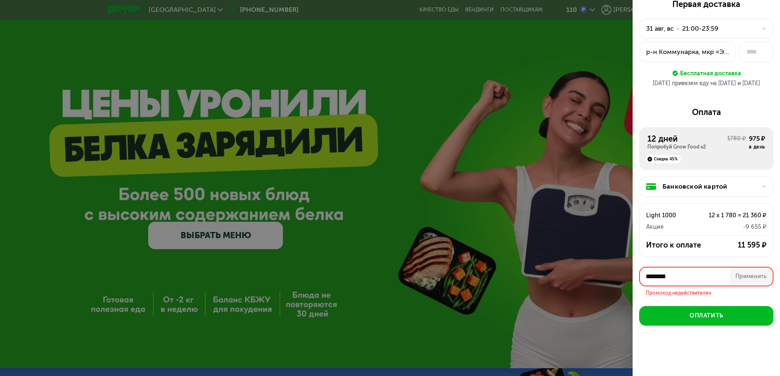
click at [661, 278] on input "********" at bounding box center [706, 277] width 134 height 20
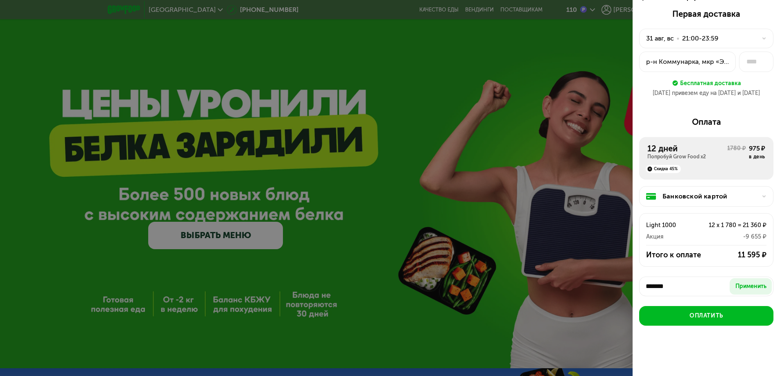
scroll to position [11, 0]
click at [741, 287] on div "Применить" at bounding box center [751, 287] width 31 height 8
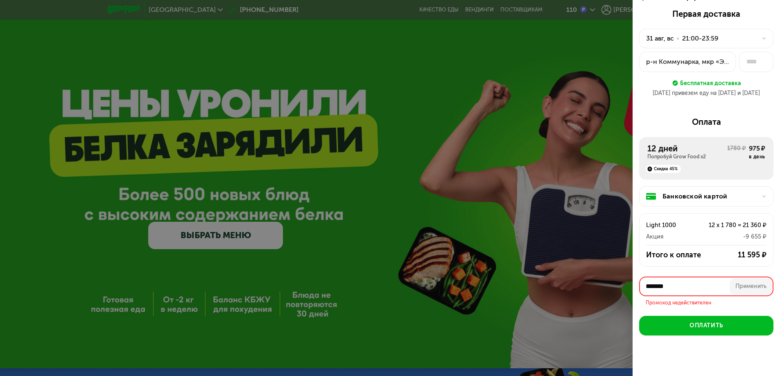
click at [659, 284] on input "*******" at bounding box center [706, 287] width 134 height 20
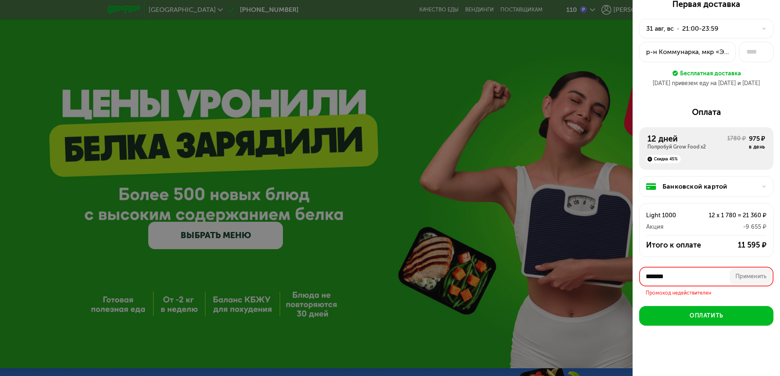
paste input "**"
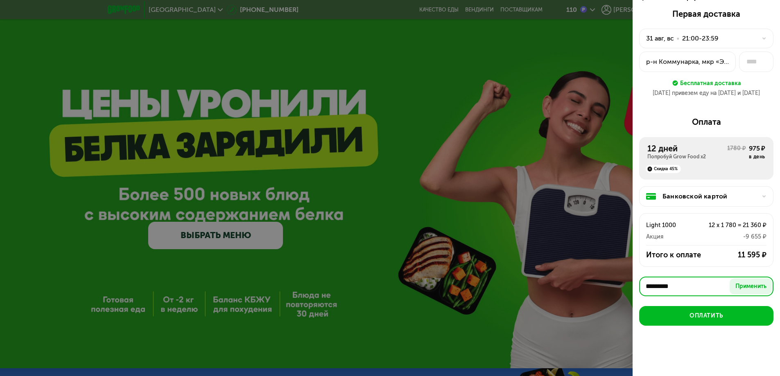
scroll to position [11, 0]
click at [744, 287] on div "Применить" at bounding box center [751, 287] width 31 height 8
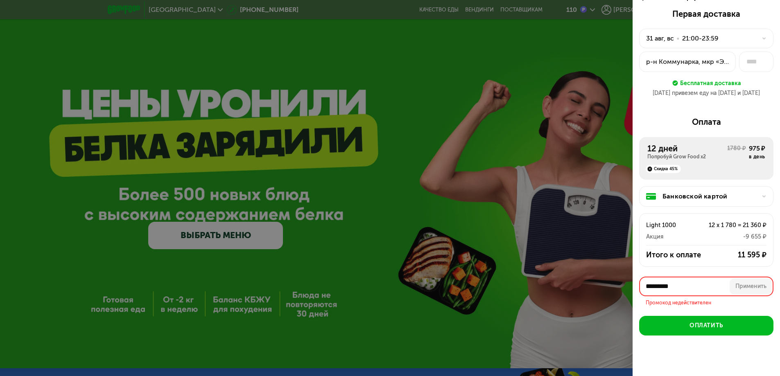
click at [664, 281] on input "*********" at bounding box center [706, 287] width 134 height 20
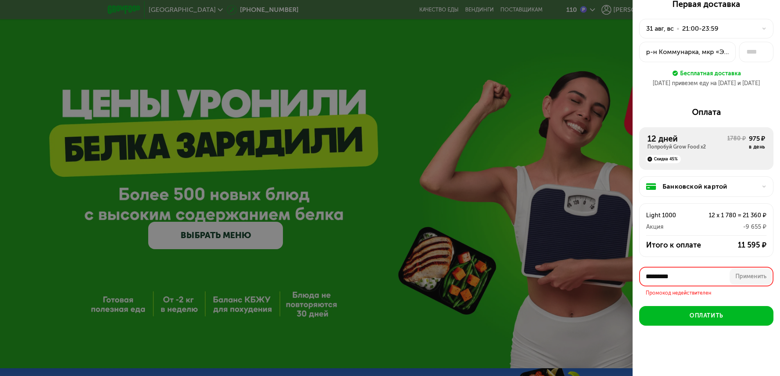
paste input "text"
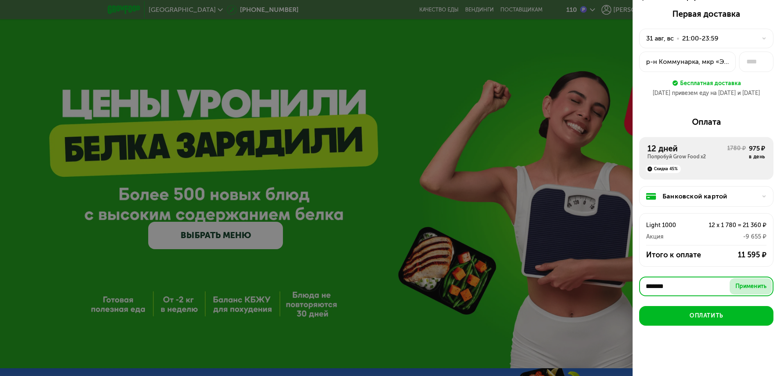
type input "*******"
click at [753, 283] on div "Применить" at bounding box center [751, 287] width 31 height 8
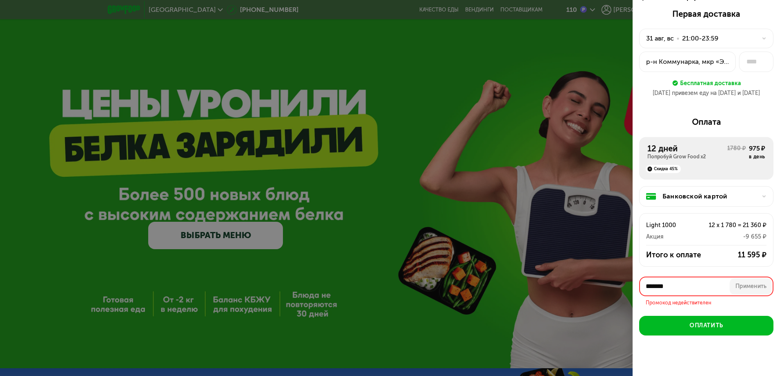
click at [681, 61] on div "р-н Коммунарка, мкр «Эдальго» ([STREET_ADDRESS]" at bounding box center [687, 62] width 83 height 10
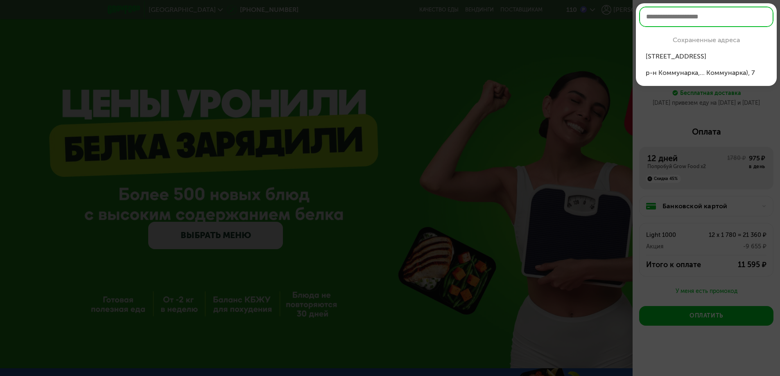
click at [660, 76] on div "р-н Коммунарка,... Коммунарка), 7" at bounding box center [706, 73] width 121 height 10
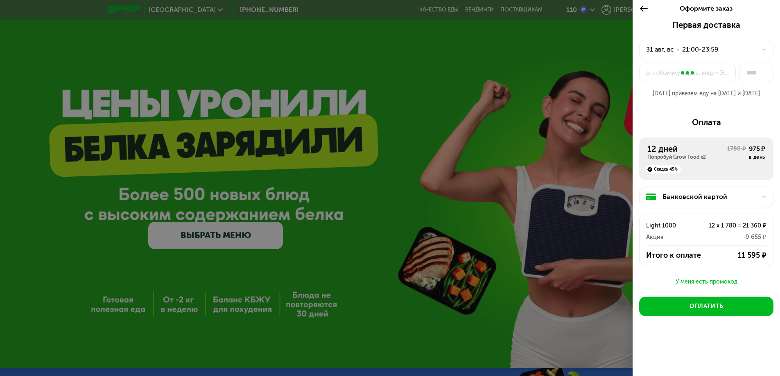
scroll to position [0, 0]
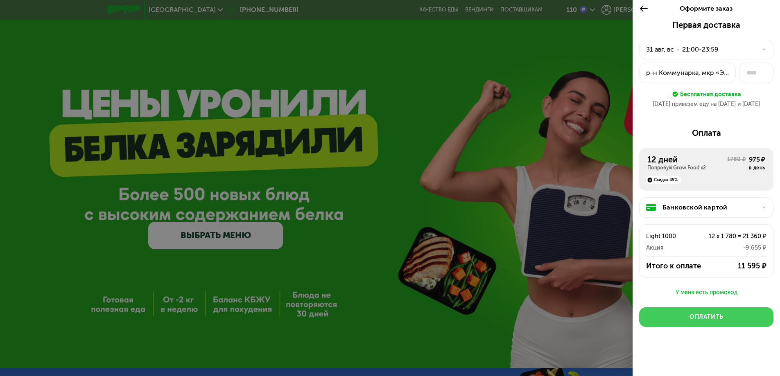
click at [703, 313] on div "Оплатить" at bounding box center [707, 317] width 34 height 8
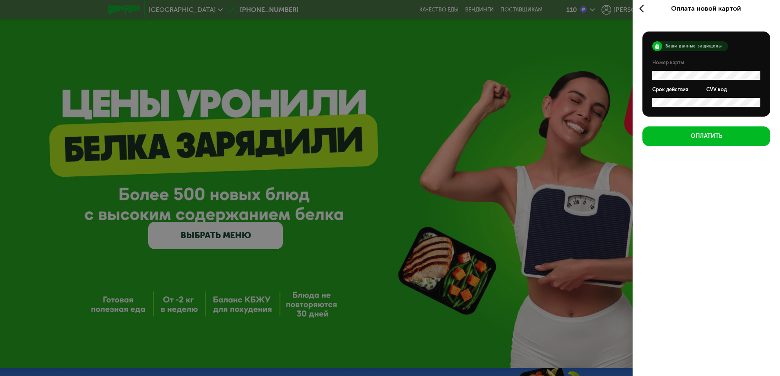
scroll to position [3, 0]
click at [675, 140] on button "Оплатить" at bounding box center [707, 137] width 128 height 20
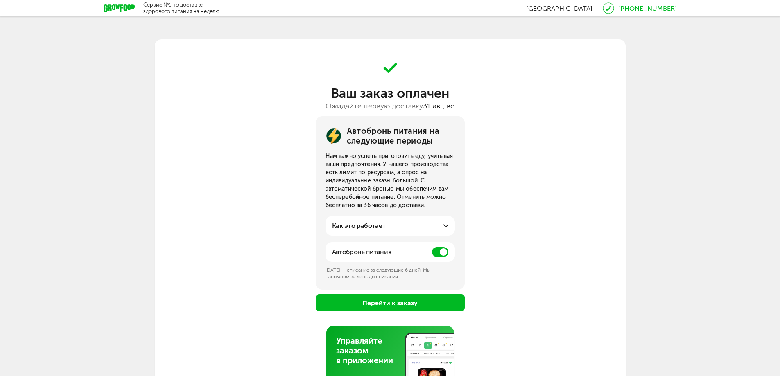
click at [427, 232] on div "Как это работает За несколько дней до конца вашего оплаченного периода мы брони…" at bounding box center [390, 226] width 129 height 20
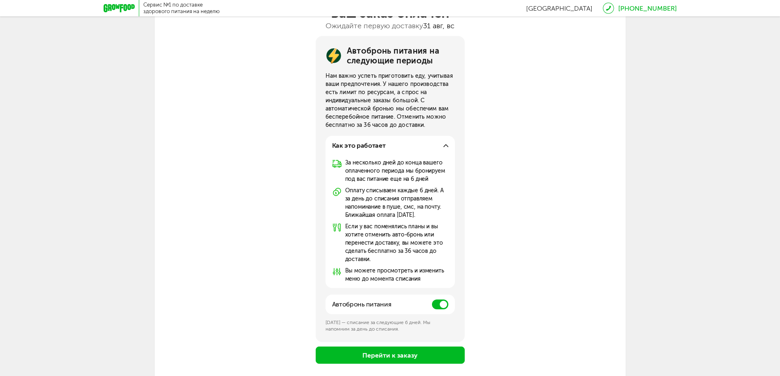
scroll to position [82, 0]
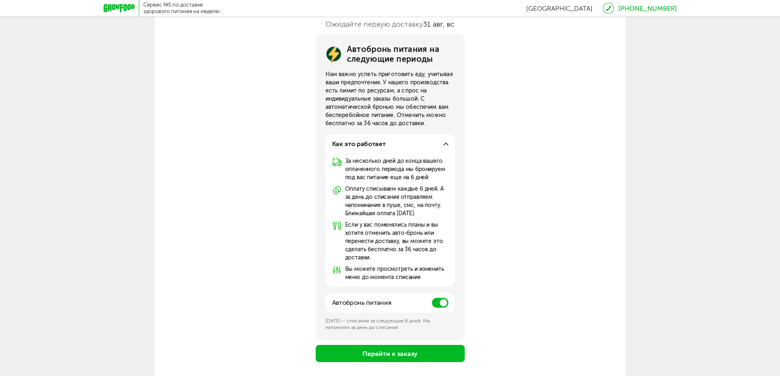
click at [442, 147] on div "Как это работает" at bounding box center [390, 144] width 116 height 10
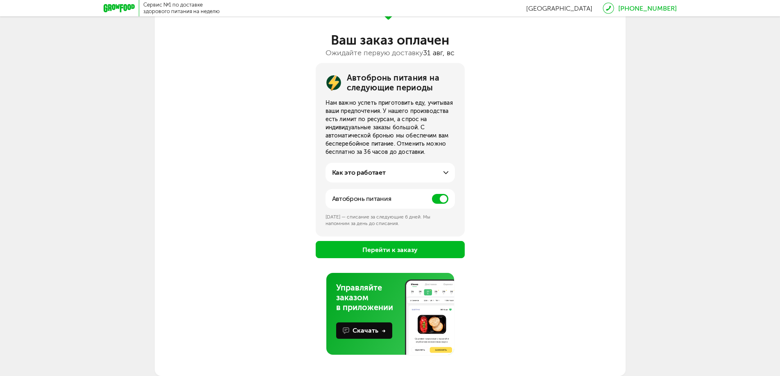
scroll to position [53, 0]
click at [443, 199] on span at bounding box center [440, 199] width 16 height 10
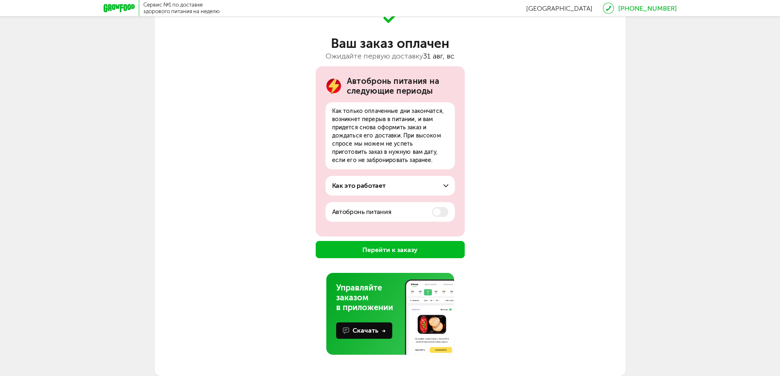
click at [440, 251] on button "Перейти к заказу" at bounding box center [390, 249] width 149 height 17
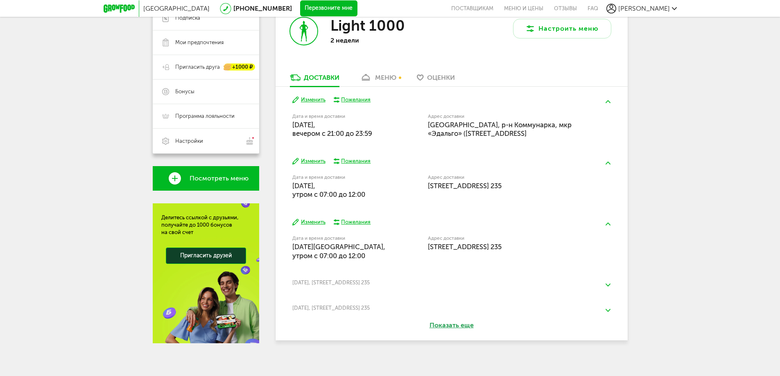
scroll to position [163, 0]
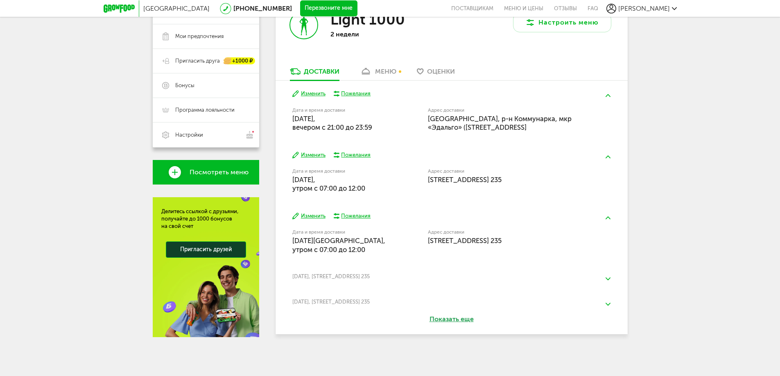
click at [308, 153] on button "Изменить" at bounding box center [308, 156] width 33 height 8
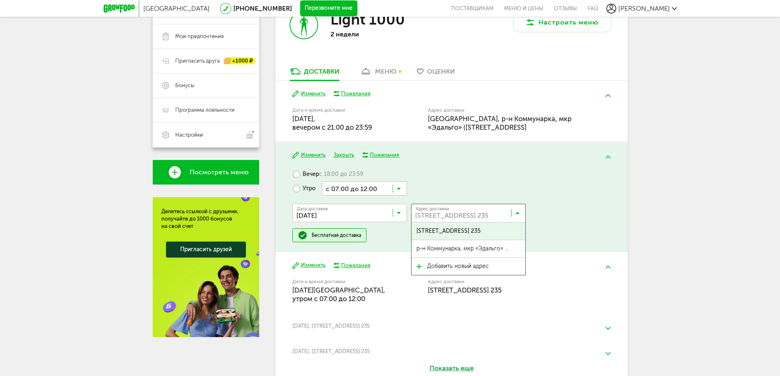
click at [454, 215] on input "Search for option" at bounding box center [470, 215] width 115 height 14
click at [476, 247] on span "р-н Коммунарка, мкр «Эдальго» ([STREET_ADDRESS]" at bounding box center [463, 248] width 93 height 17
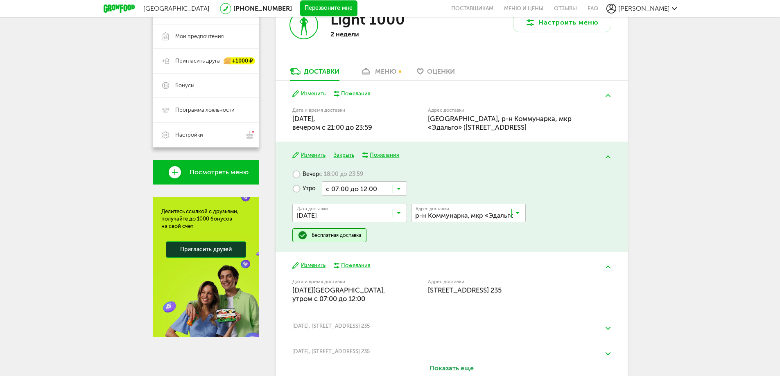
click at [517, 213] on icon at bounding box center [518, 215] width 4 height 8
click at [567, 208] on div "Дата доставки [DATE] Загрузка... Адрес Квартира Комментарий для курьера Адрес д…" at bounding box center [451, 212] width 318 height 33
click at [312, 175] on label "Вечер с 18:00 до 23:59" at bounding box center [327, 174] width 71 height 14
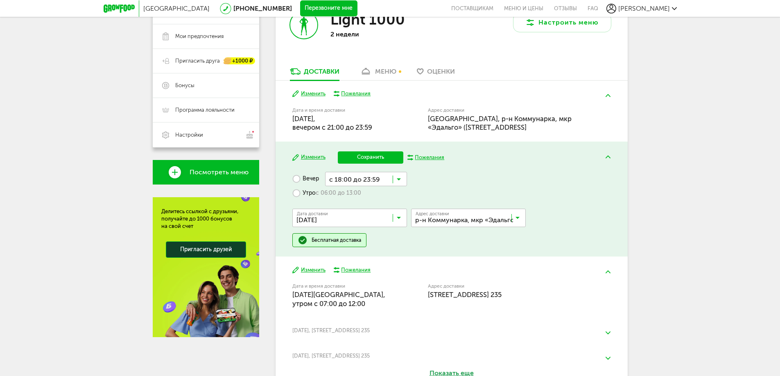
click at [402, 180] on input "Search for option" at bounding box center [366, 179] width 82 height 14
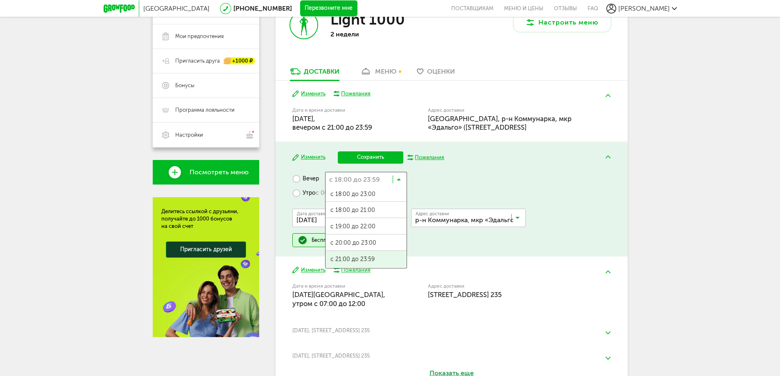
scroll to position [0, 0]
click at [374, 259] on span "с 21:00 до 23:59" at bounding box center [366, 260] width 81 height 17
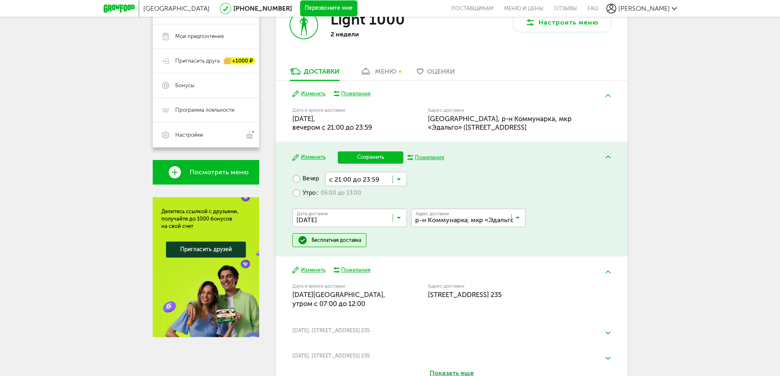
click at [383, 158] on button "Сохранить" at bounding box center [371, 158] width 66 height 12
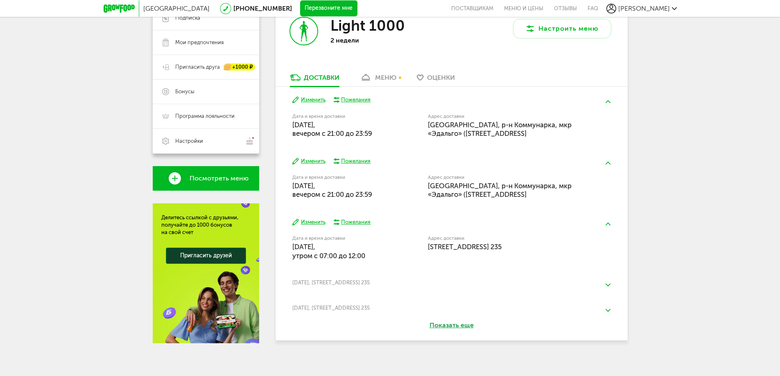
scroll to position [163, 0]
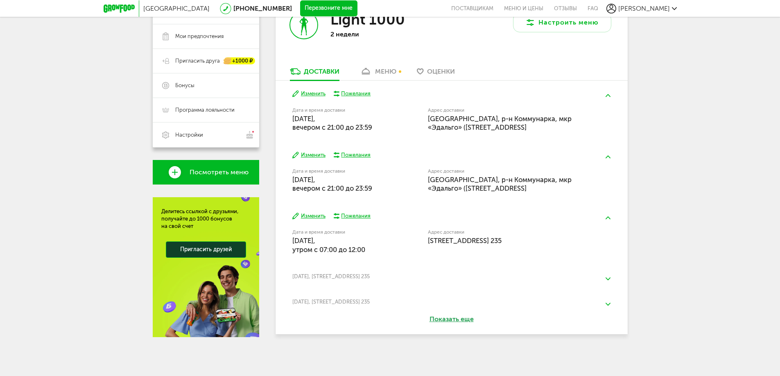
click at [308, 215] on button "Изменить" at bounding box center [308, 217] width 33 height 8
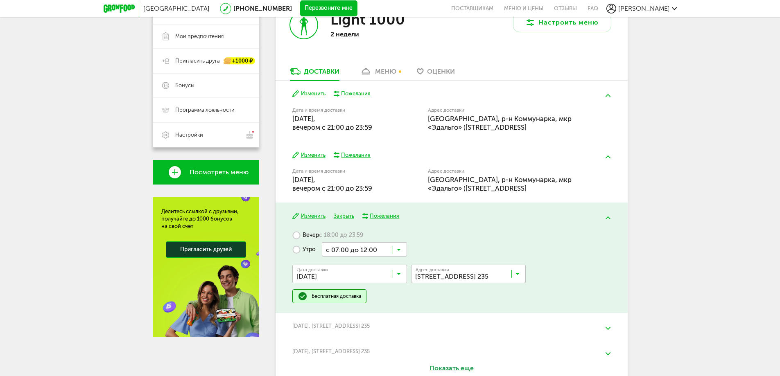
click at [512, 272] on input "Search for option" at bounding box center [470, 276] width 115 height 14
click at [479, 312] on span "р-н Коммунарка, мкр «Эдальго» ([STREET_ADDRESS]" at bounding box center [463, 309] width 93 height 17
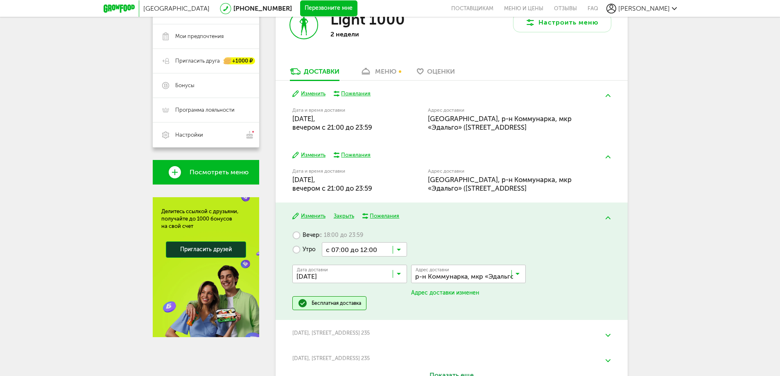
click at [300, 235] on div "Вечер с 18:00 до 23:59 Утро с 07:00 до 12:00 Загрузка... Дата доставки [DATE] З…" at bounding box center [451, 269] width 318 height 82
click at [300, 235] on label "Вечер с 18:00 до 23:59" at bounding box center [327, 235] width 71 height 14
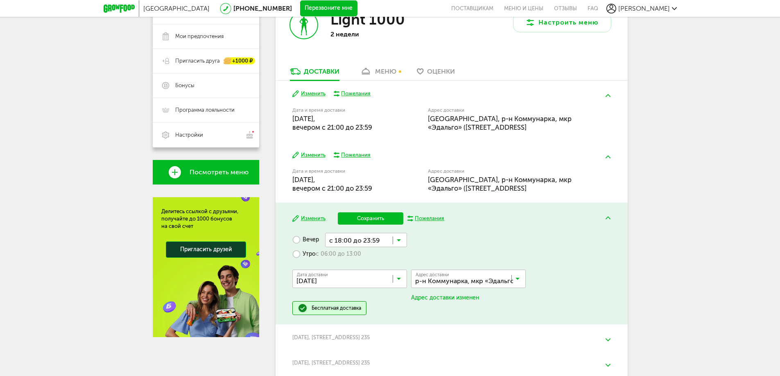
click at [401, 240] on input "Search for option" at bounding box center [366, 240] width 82 height 14
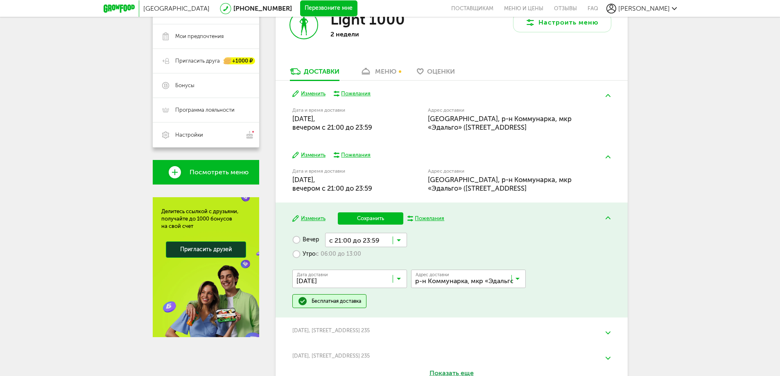
scroll to position [0, 0]
click at [367, 317] on span "с 21:00 до 23:59" at bounding box center [366, 321] width 81 height 17
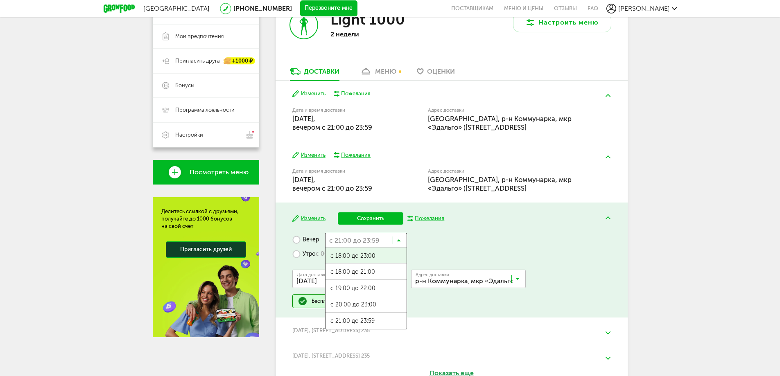
click at [398, 242] on icon at bounding box center [399, 242] width 4 height 8
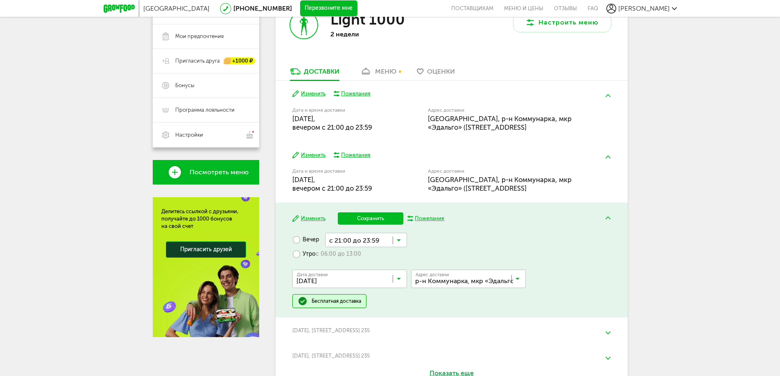
click at [449, 246] on div "Вечер с 21:00 до 23:59 Загрузка... с 18:00 до 23:00 с 18:00 до 21:00 с 19:00 до…" at bounding box center [451, 270] width 318 height 75
click at [299, 255] on label "Утро с 06:00 до 13:00" at bounding box center [326, 254] width 69 height 14
click at [400, 254] on icon at bounding box center [399, 257] width 4 height 8
click at [386, 333] on span "с 09:00 до 12:00" at bounding box center [364, 335] width 84 height 17
click at [367, 219] on button "Сохранить" at bounding box center [371, 219] width 66 height 12
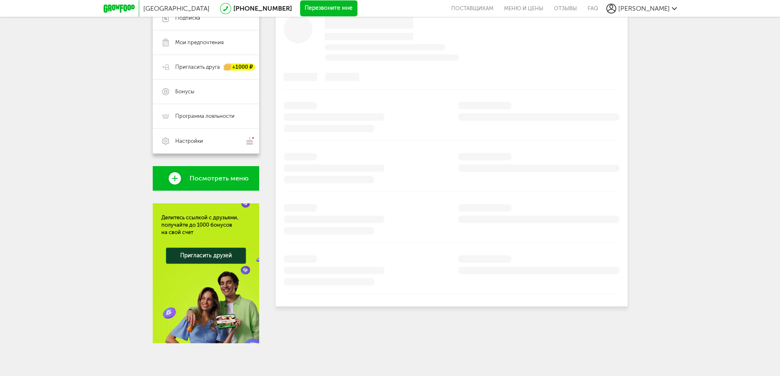
scroll to position [163, 0]
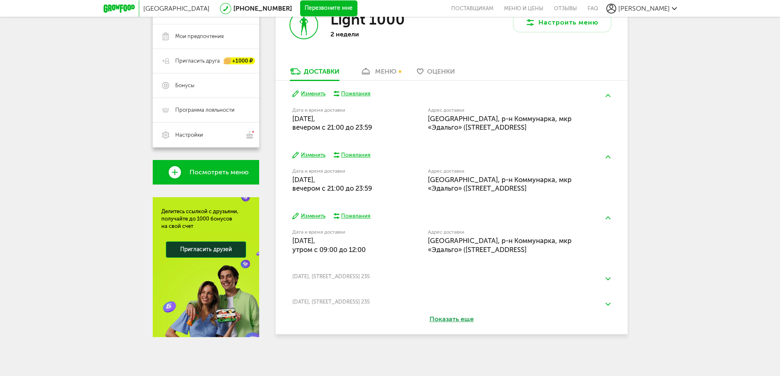
click at [607, 278] on img at bounding box center [608, 279] width 5 height 3
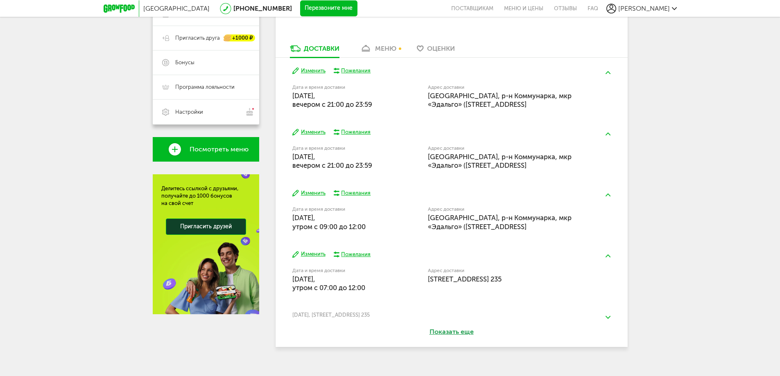
scroll to position [198, 0]
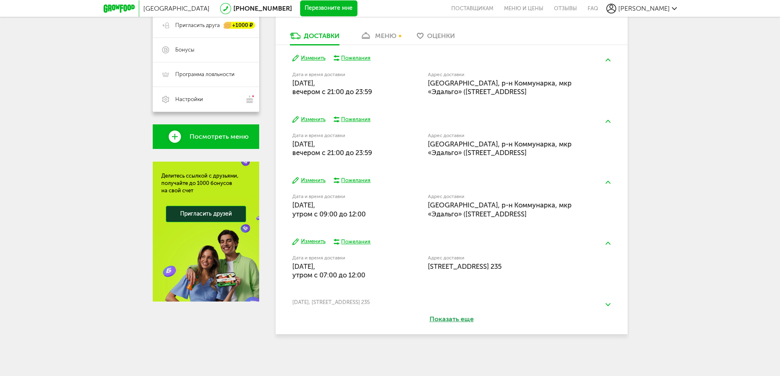
click at [319, 241] on button "Изменить" at bounding box center [308, 242] width 33 height 8
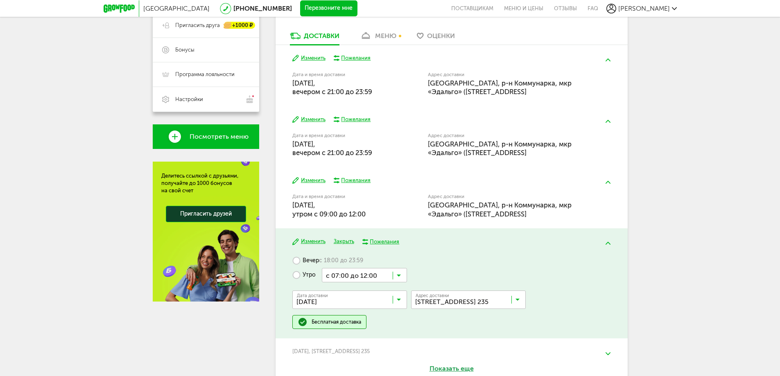
click at [315, 259] on label "Вечер с 18:00 до 23:59" at bounding box center [327, 261] width 71 height 14
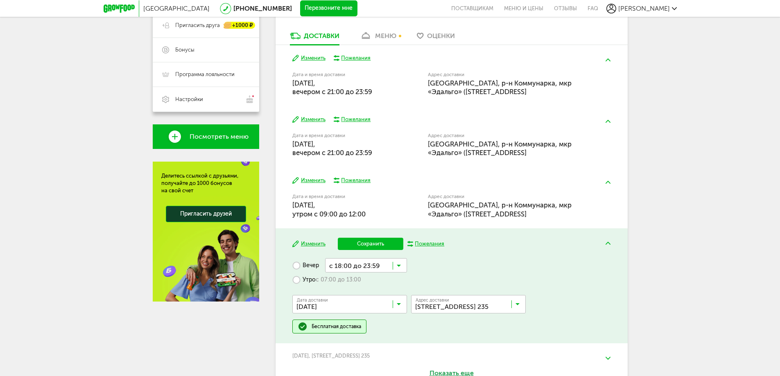
click at [399, 265] on icon at bounding box center [399, 268] width 4 height 8
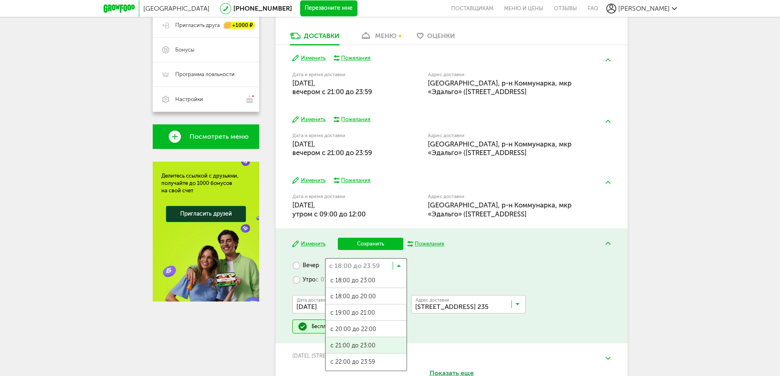
scroll to position [0, 0]
click at [381, 350] on span "с 21:00 до 23:00" at bounding box center [366, 346] width 81 height 17
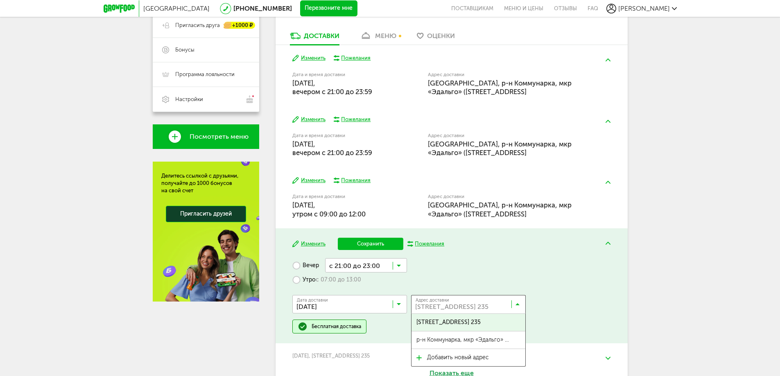
click at [520, 305] on input "Search for option" at bounding box center [470, 306] width 115 height 14
click at [487, 341] on span "р-н Коммунарка, мкр «Эдальго» ([STREET_ADDRESS]" at bounding box center [463, 340] width 93 height 17
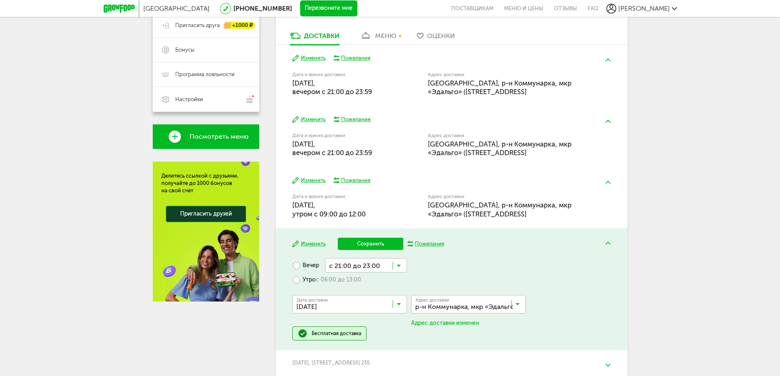
click at [363, 247] on button "Сохранить" at bounding box center [371, 244] width 66 height 12
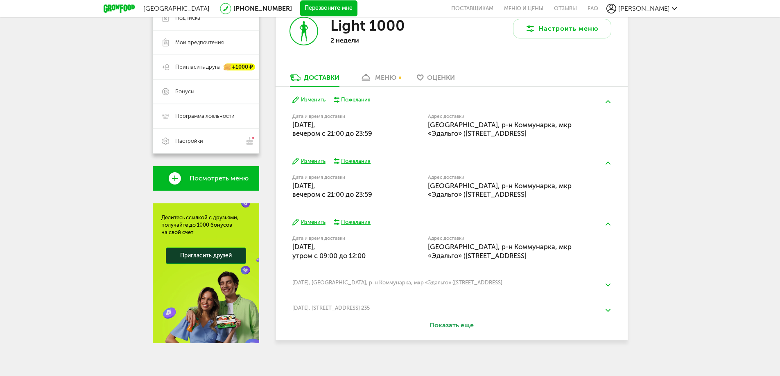
scroll to position [163, 0]
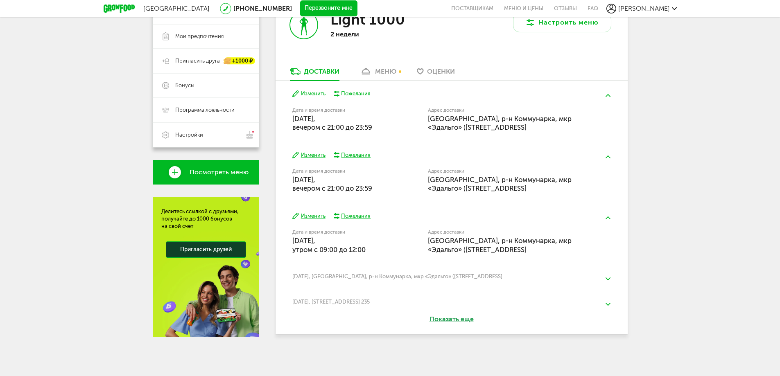
drag, startPoint x: 608, startPoint y: 304, endPoint x: 583, endPoint y: 308, distance: 25.0
click at [607, 304] on img at bounding box center [608, 304] width 5 height 3
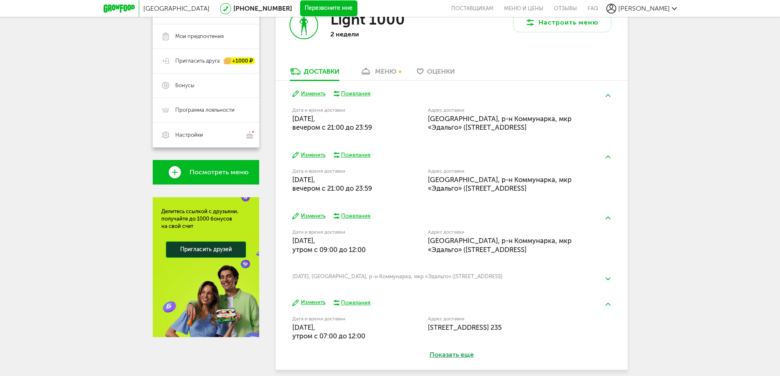
drag, startPoint x: 319, startPoint y: 304, endPoint x: 336, endPoint y: 307, distance: 17.5
click at [319, 304] on button "Изменить" at bounding box center [308, 303] width 33 height 8
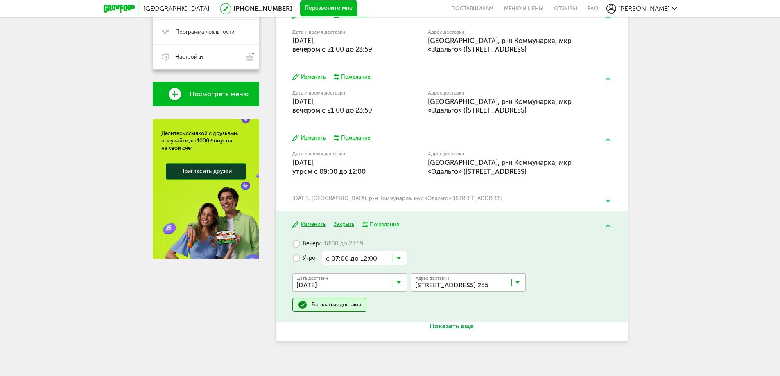
scroll to position [247, 0]
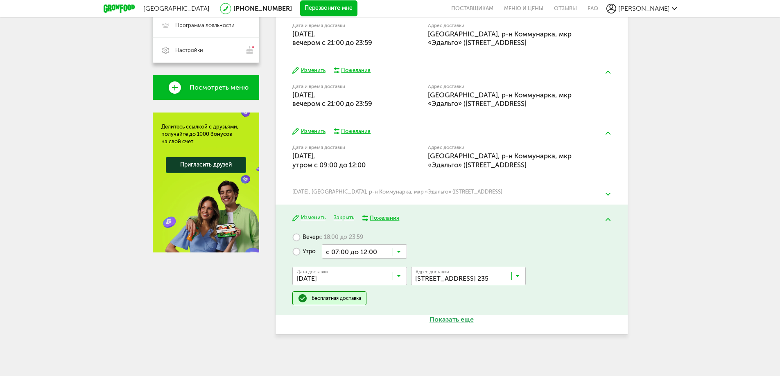
click at [322, 235] on span "с 18:00 до 23:59" at bounding box center [341, 237] width 44 height 7
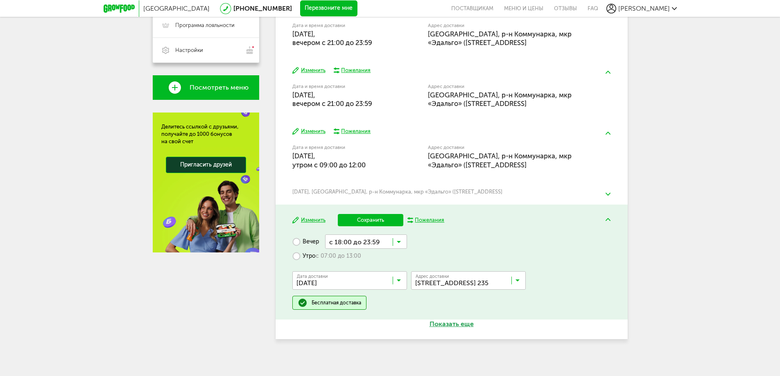
click at [512, 281] on input "Search for option" at bounding box center [470, 283] width 115 height 14
click at [477, 313] on span "р-н Коммунарка, мкр «Эдальго» ([STREET_ADDRESS]" at bounding box center [463, 316] width 93 height 17
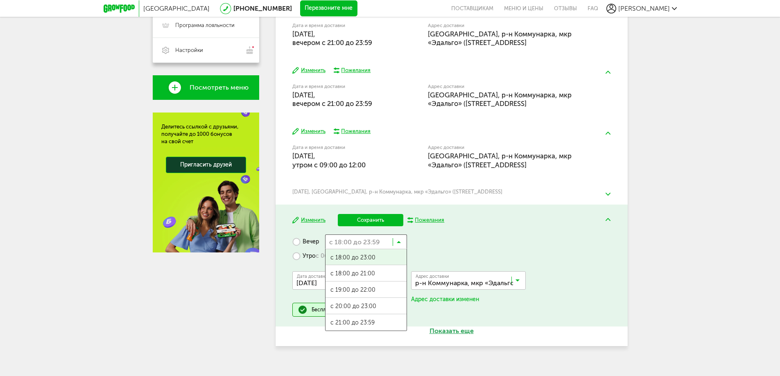
drag, startPoint x: 401, startPoint y: 242, endPoint x: 399, endPoint y: 266, distance: 24.6
click at [401, 242] on div "с 18:00 до 23:59 Загрузка..." at bounding box center [366, 242] width 82 height 14
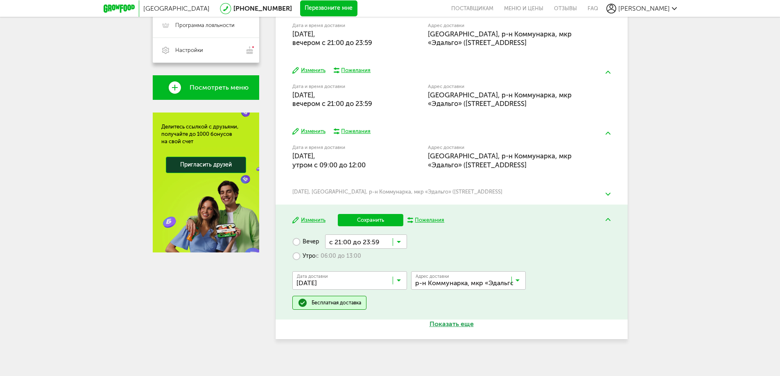
scroll to position [0, 0]
click at [364, 314] on ul "с 18:00 до 23:00 с 18:00 до 21:00 с 19:00 до 22:00 с 20:00 до 23:00 с 21:00 до …" at bounding box center [366, 290] width 82 height 82
click at [363, 223] on button "Сохранить" at bounding box center [371, 220] width 66 height 12
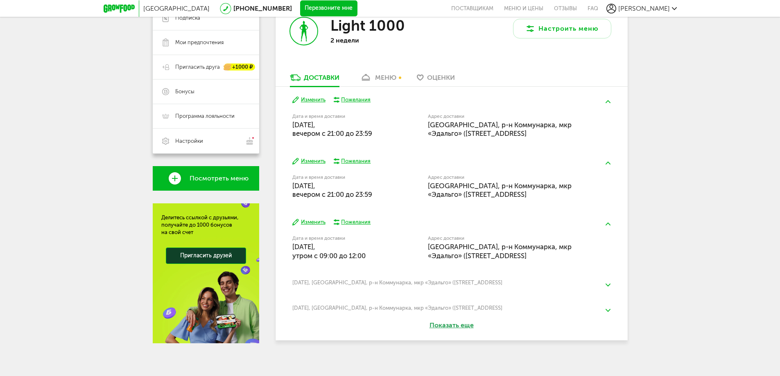
scroll to position [163, 0]
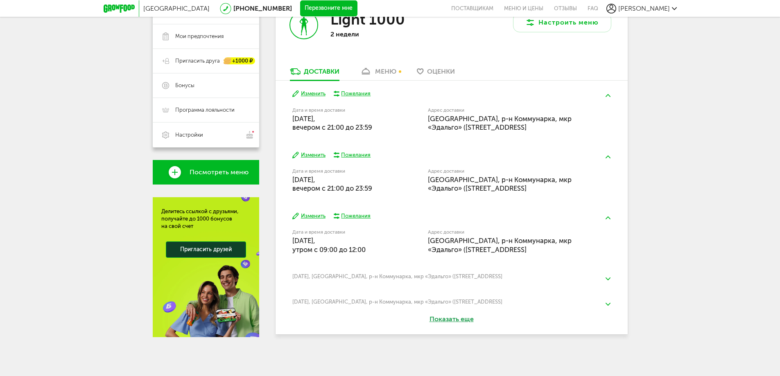
click at [314, 215] on button "Изменить" at bounding box center [308, 217] width 33 height 8
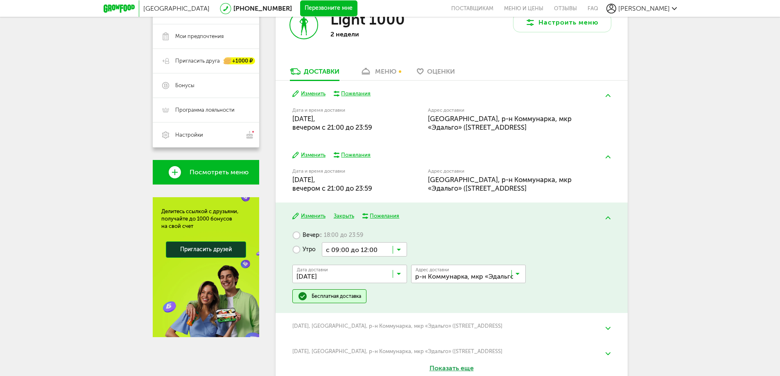
click at [400, 273] on icon at bounding box center [399, 276] width 4 height 8
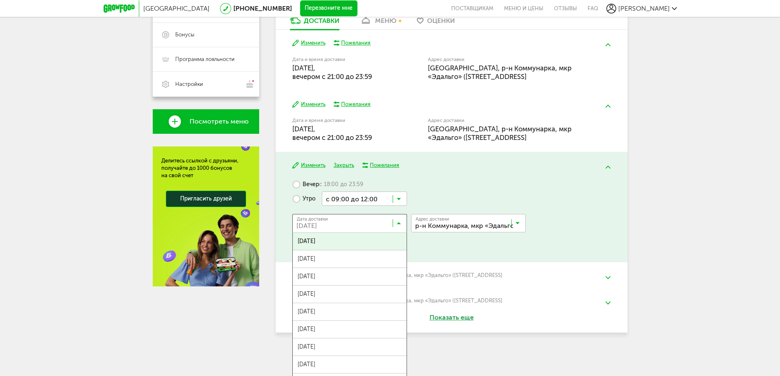
scroll to position [233, 0]
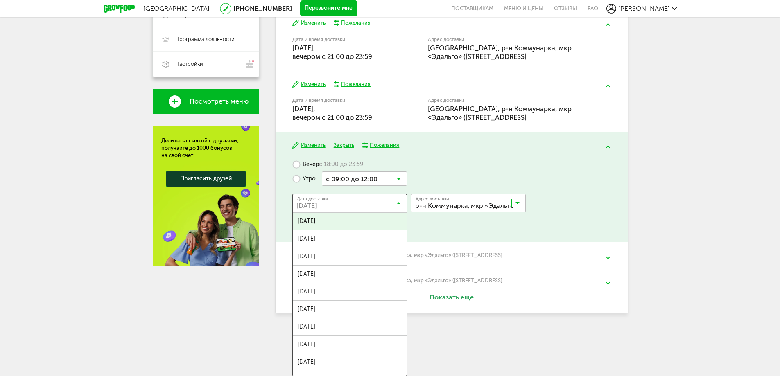
click at [568, 205] on div "Дата доставки [DATE] Загрузка... [DATE] сентября, [DATE], [DATE], [DATE], [DATE…" at bounding box center [451, 202] width 318 height 33
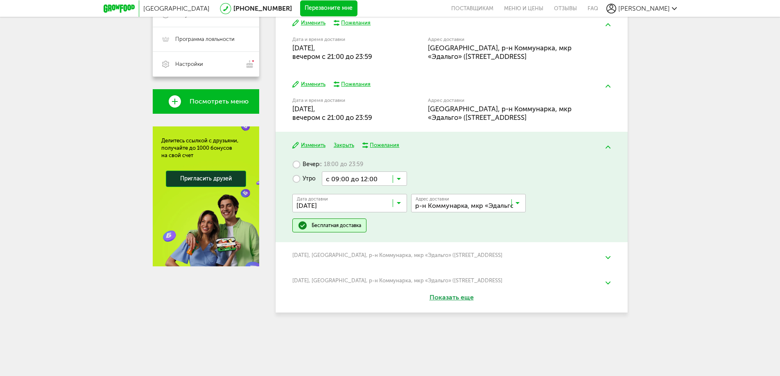
scroll to position [212, 0]
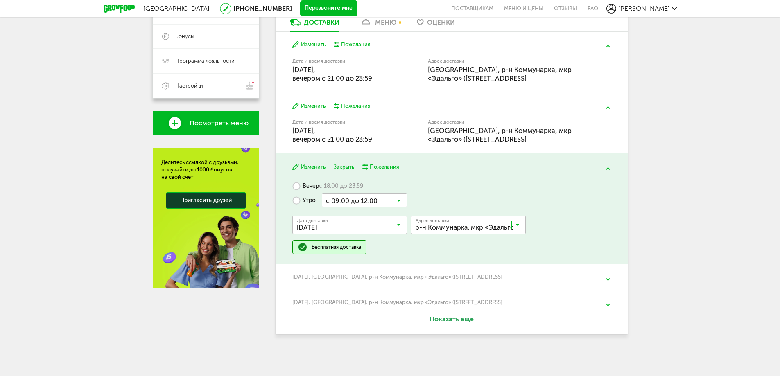
click at [341, 167] on button "Закрыть" at bounding box center [344, 167] width 20 height 8
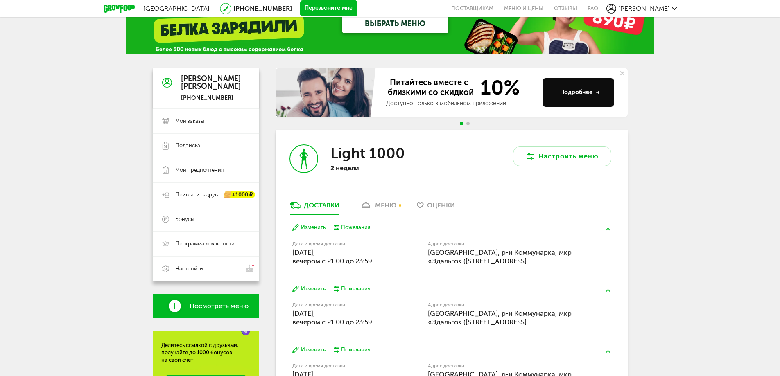
scroll to position [0, 0]
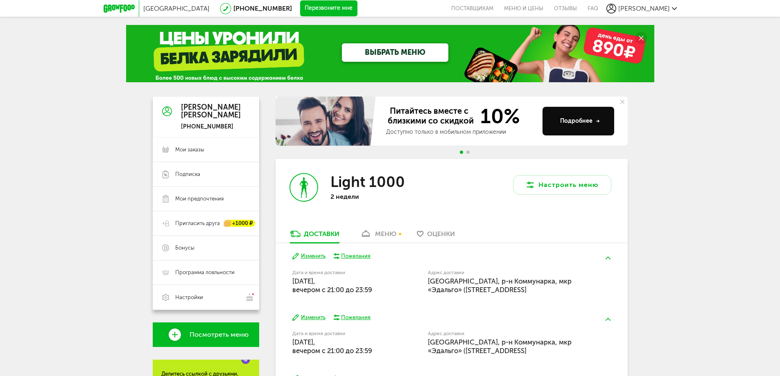
click at [394, 236] on div "меню" at bounding box center [385, 234] width 21 height 8
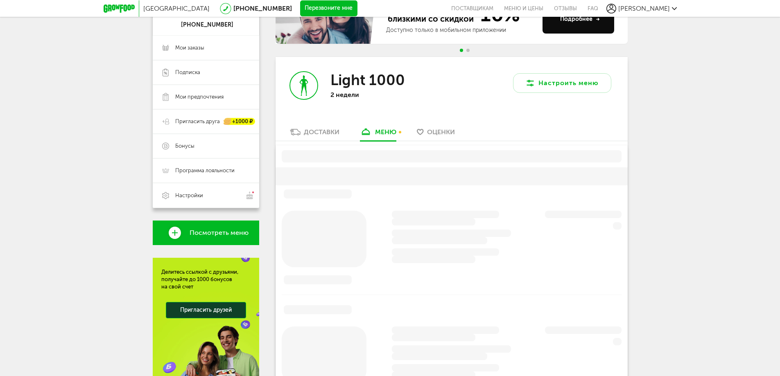
scroll to position [138, 0]
